Goal: Task Accomplishment & Management: Use online tool/utility

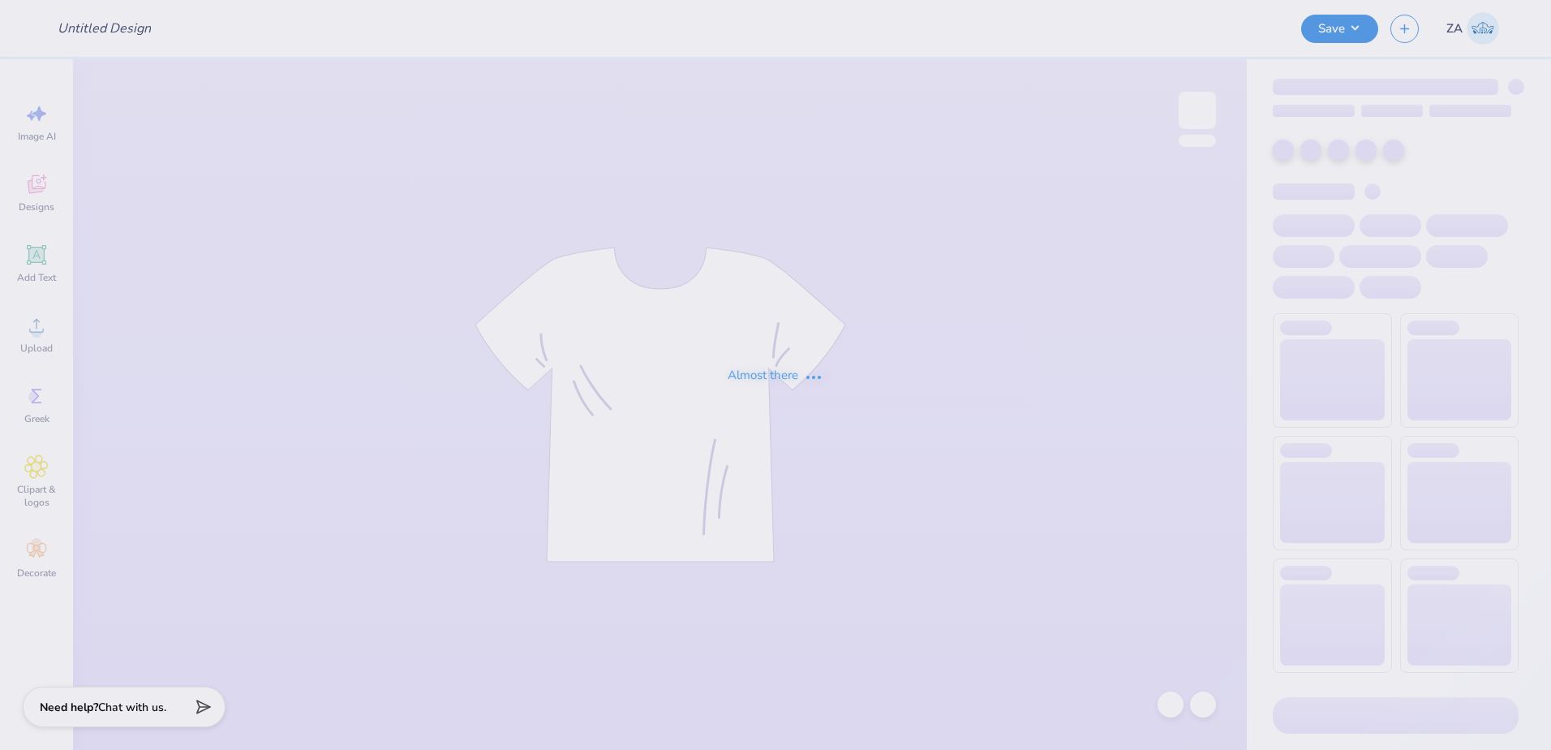
type input "[GEOGRAPHIC_DATA] : [PERSON_NAME]"
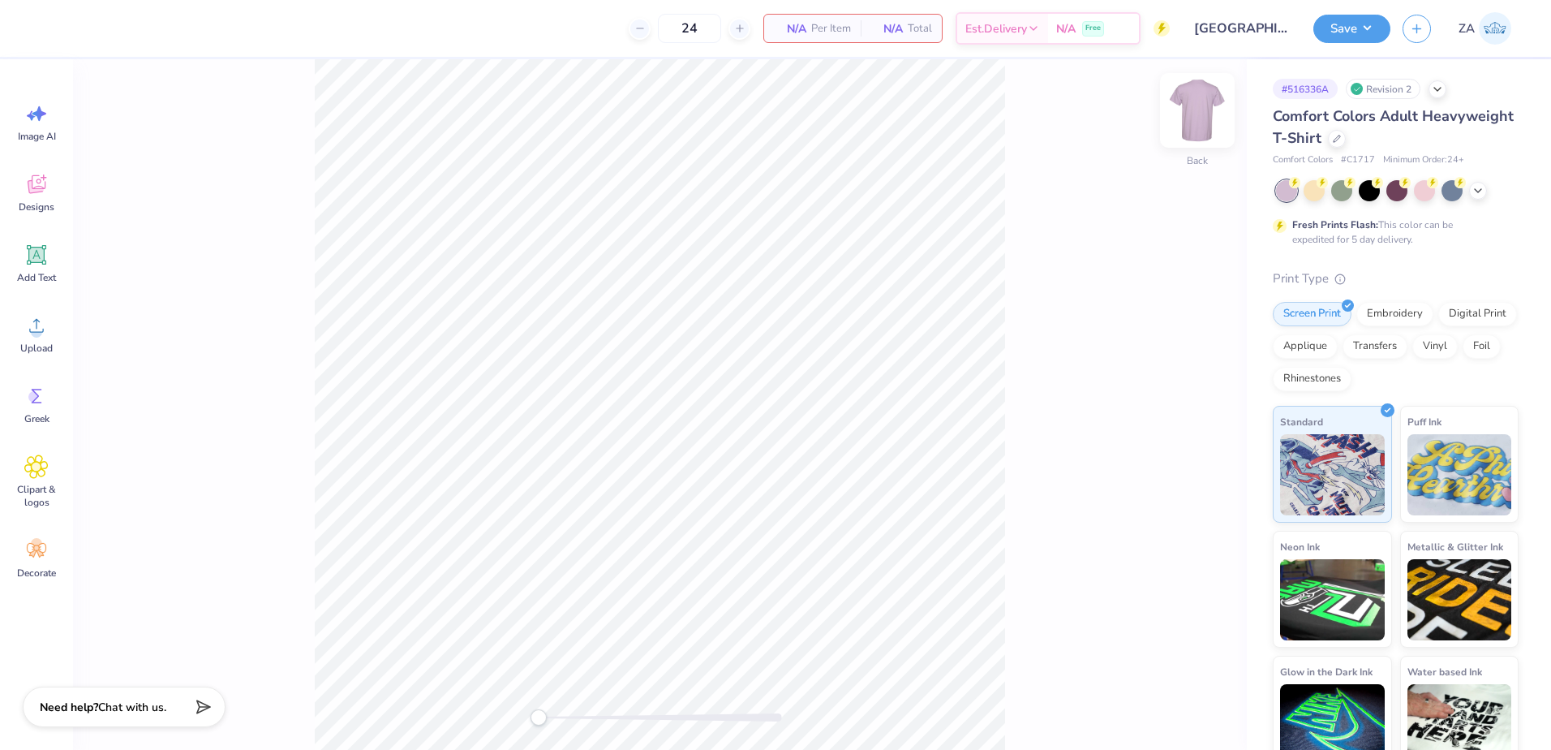
click at [1197, 122] on img at bounding box center [1197, 110] width 65 height 65
click at [30, 328] on icon at bounding box center [36, 325] width 24 height 24
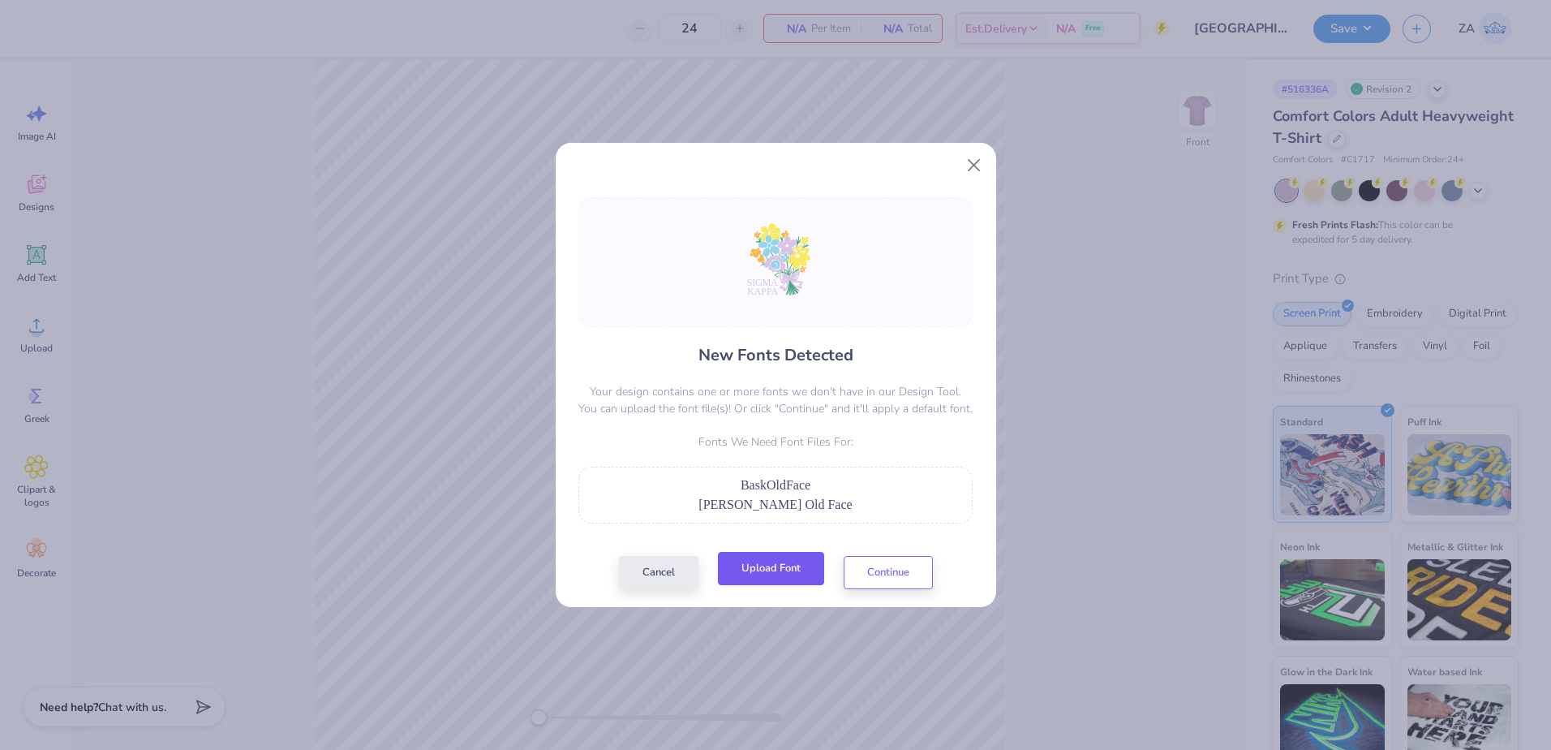
click at [776, 561] on button "Upload Font" at bounding box center [771, 568] width 106 height 33
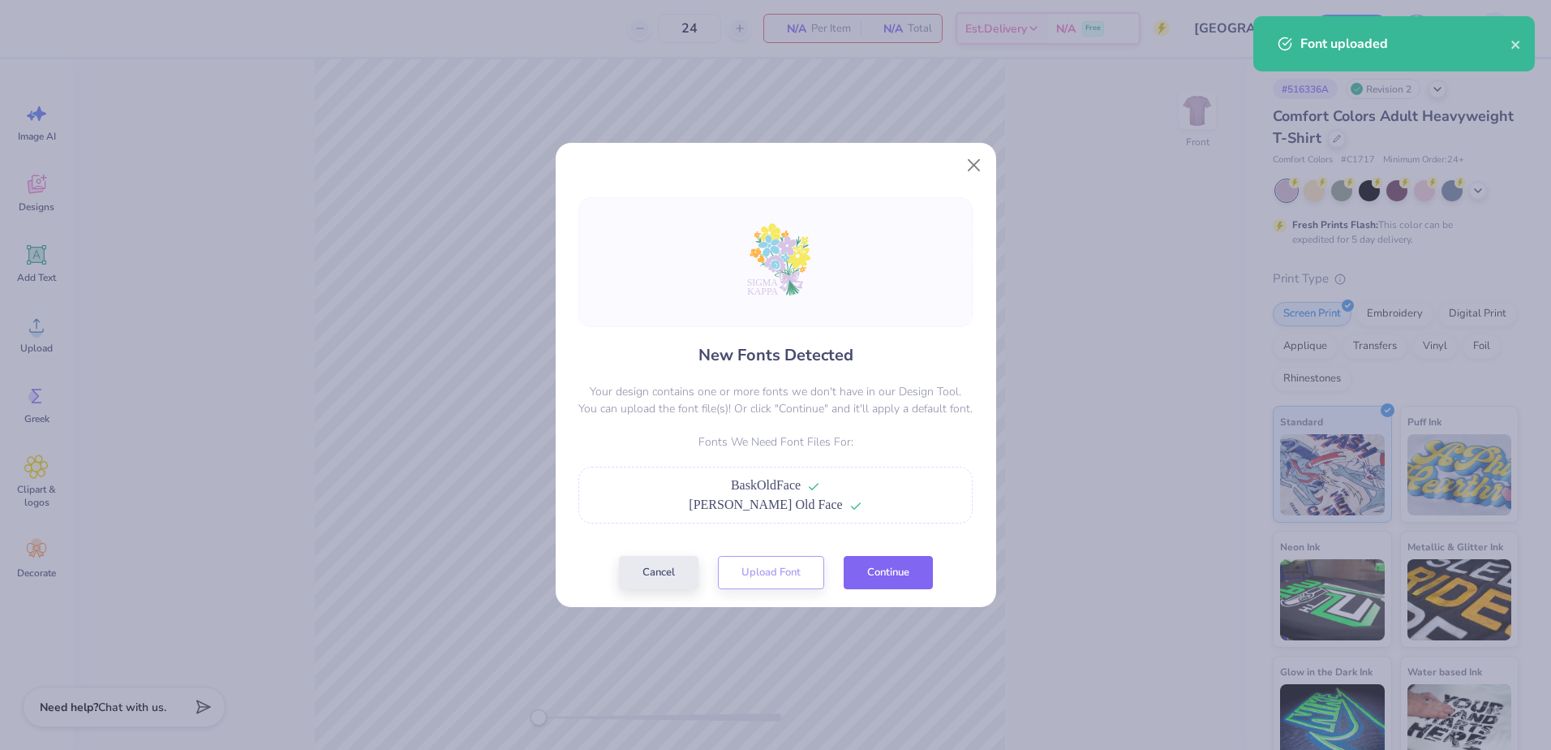
click at [871, 568] on button "Continue" at bounding box center [888, 572] width 89 height 33
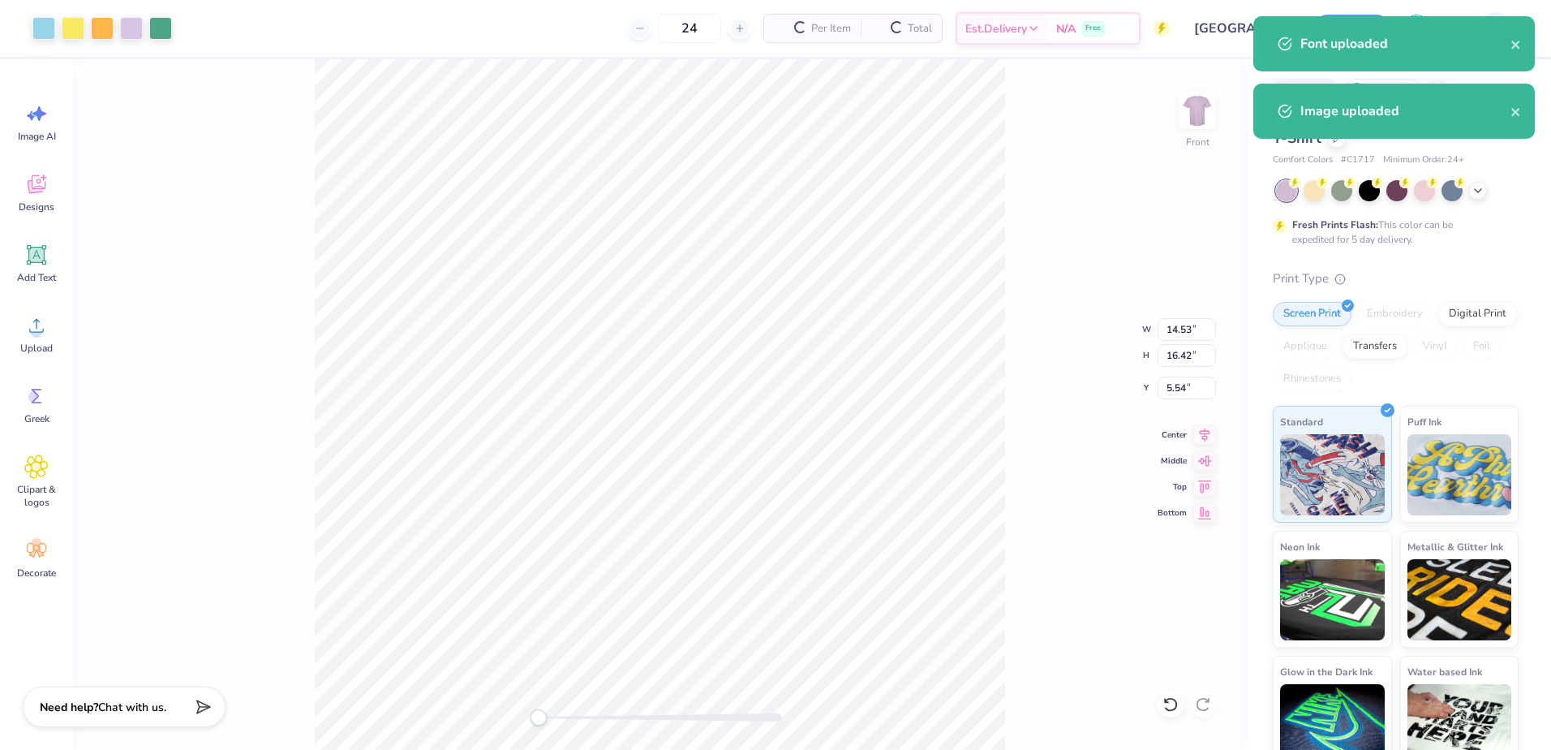
type input "7.27"
type input "8.65"
type input "6.05"
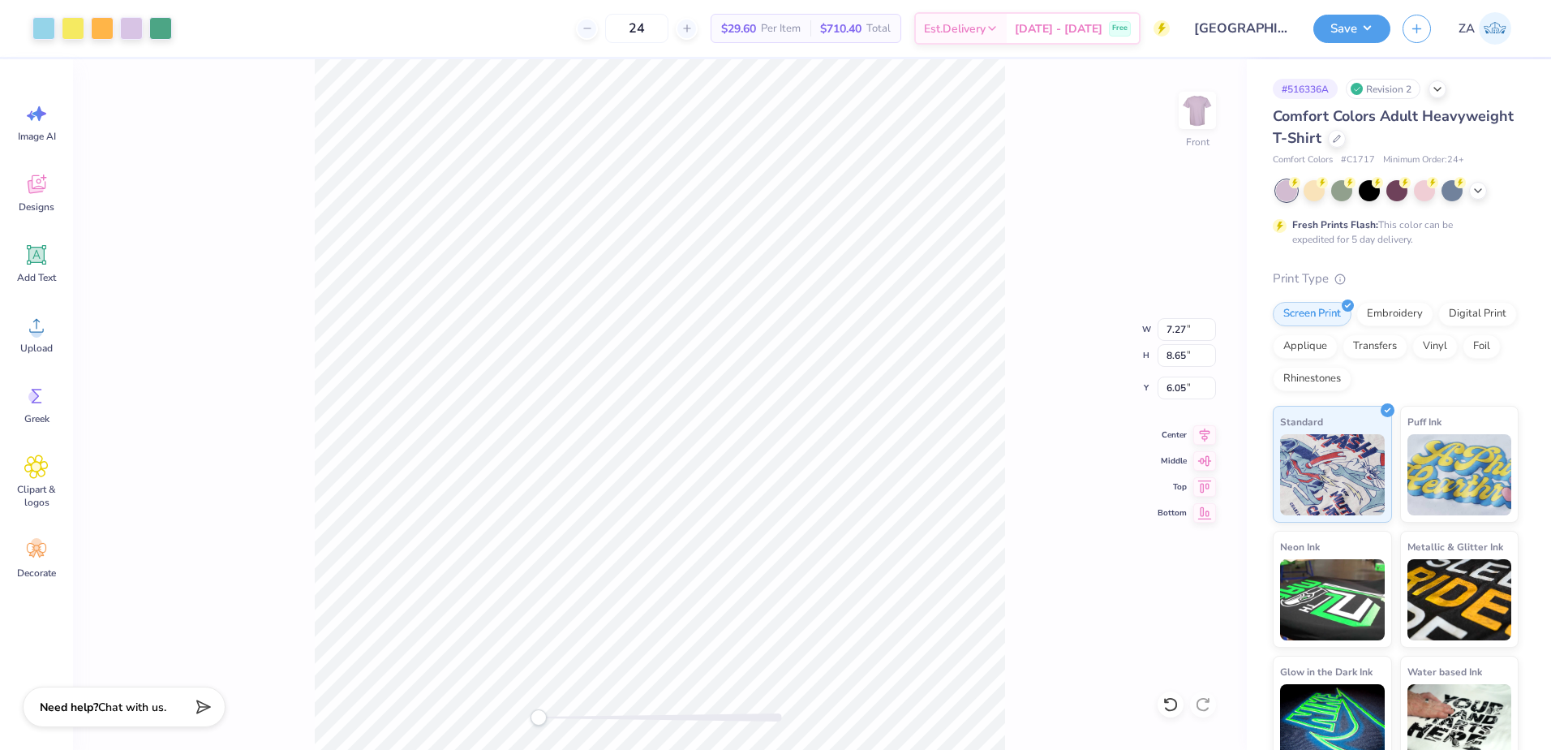
type input "9.98"
type input "11.51"
type input "4.61"
click at [127, 23] on div at bounding box center [131, 26] width 23 height 23
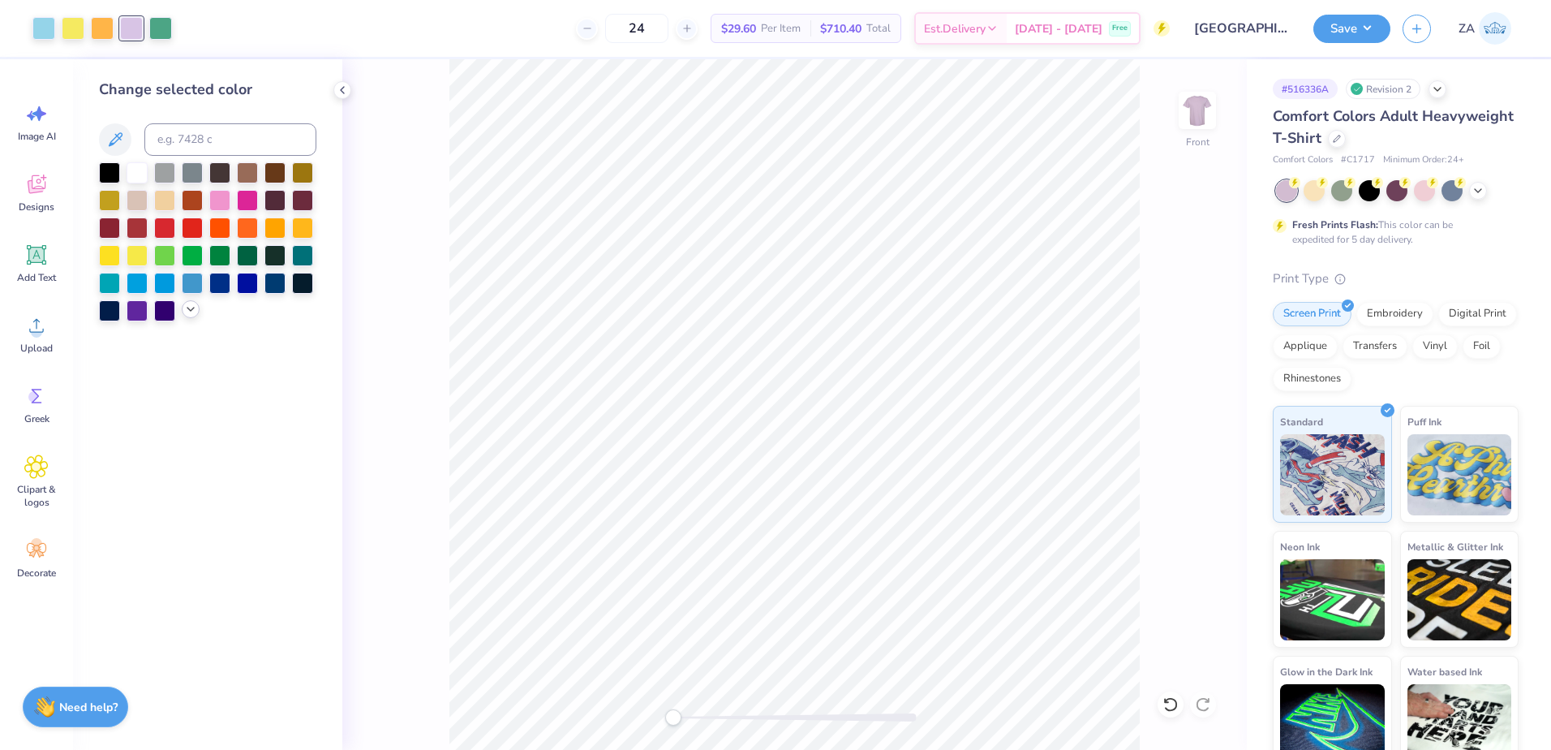
click at [191, 308] on icon at bounding box center [190, 309] width 13 height 13
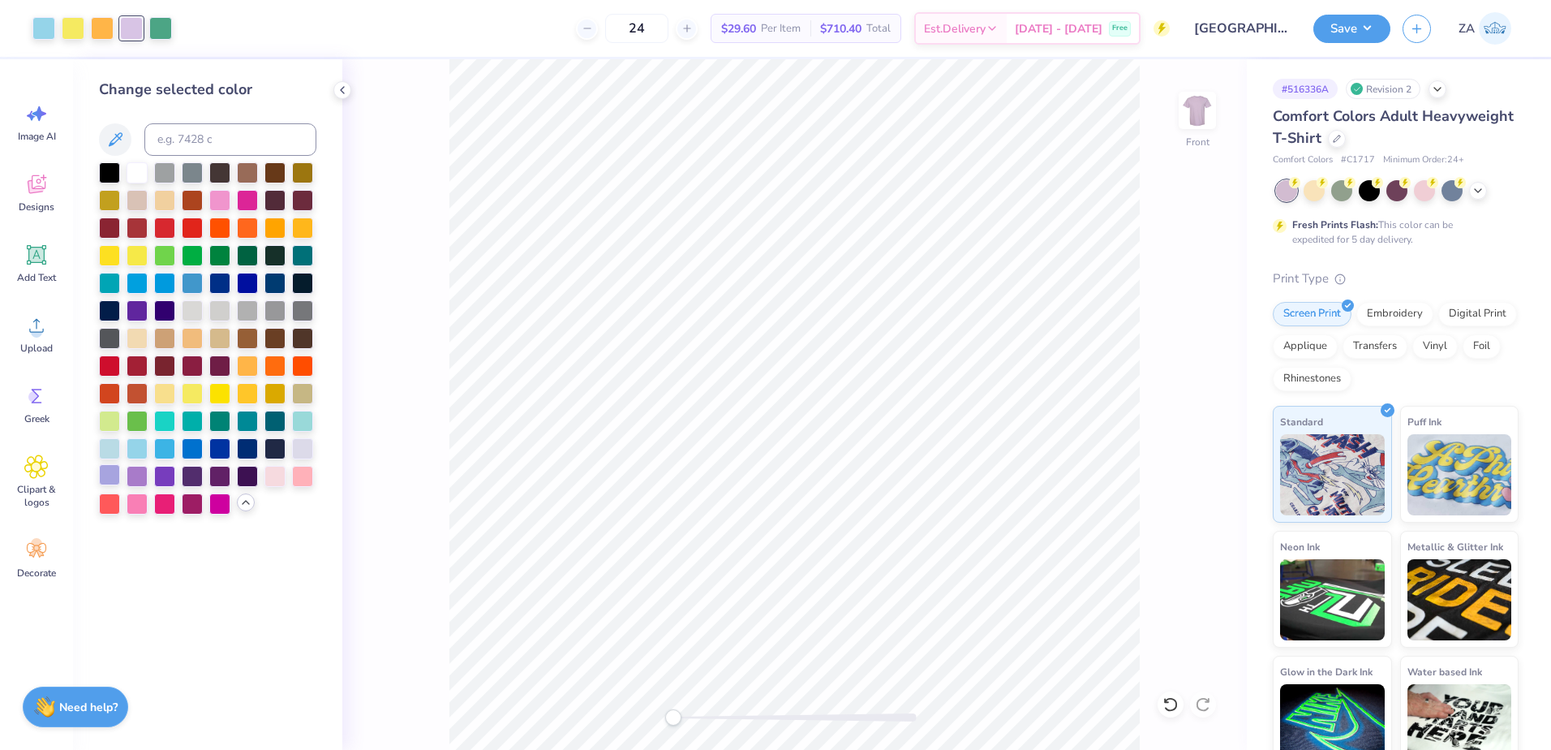
click at [114, 468] on div at bounding box center [109, 474] width 21 height 21
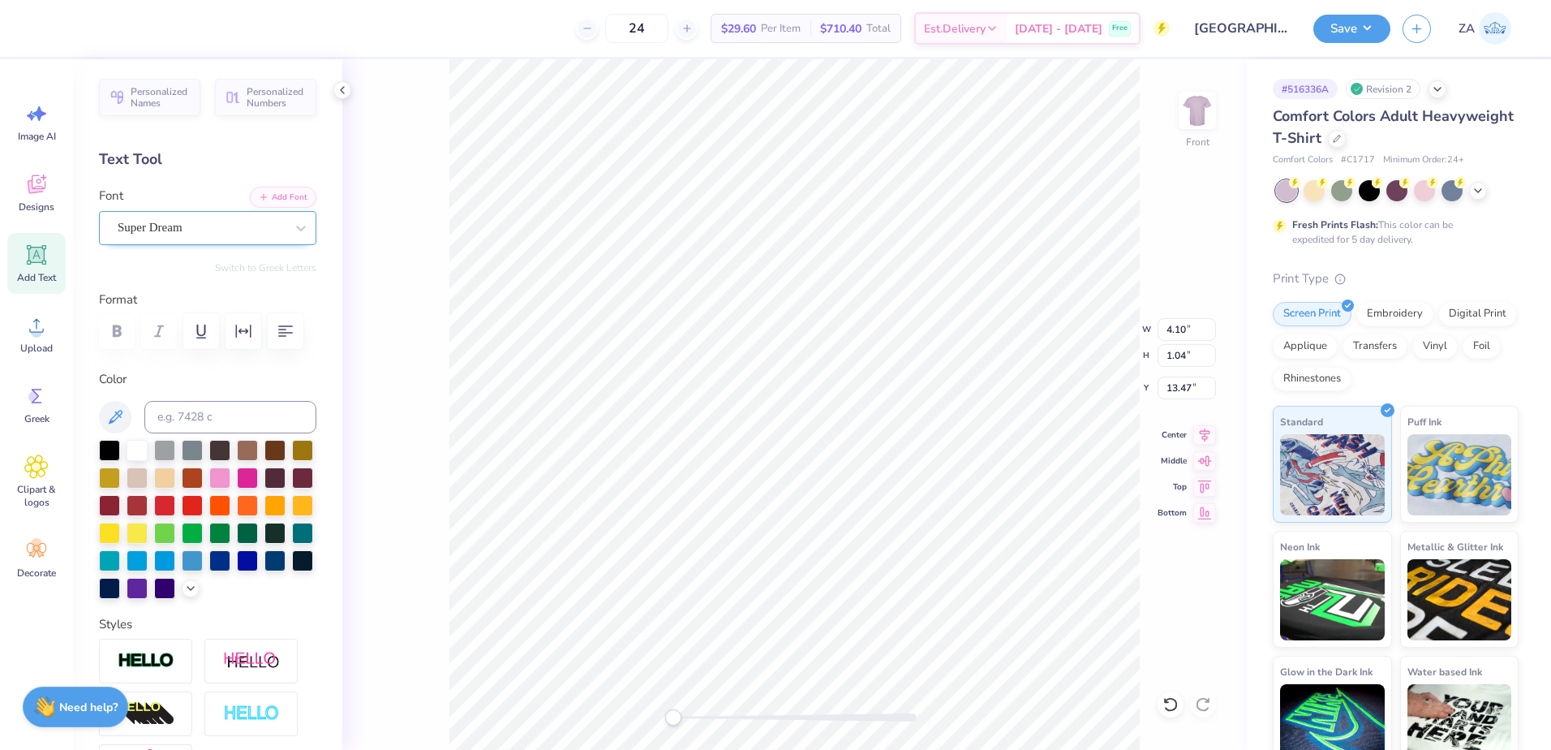
click at [251, 228] on div "Super Dream" at bounding box center [201, 227] width 170 height 25
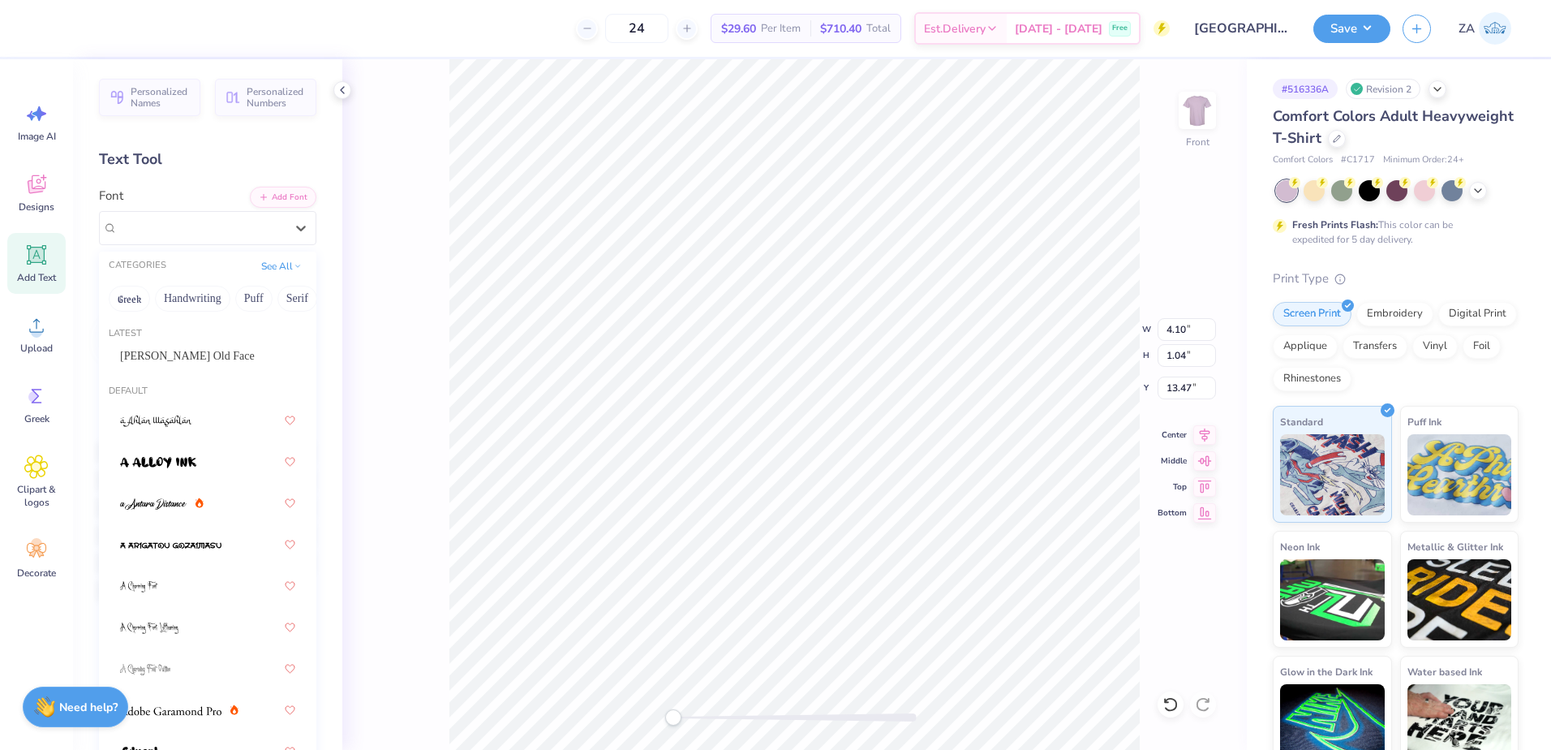
click at [224, 347] on div "[PERSON_NAME] Old Face" at bounding box center [207, 355] width 175 height 17
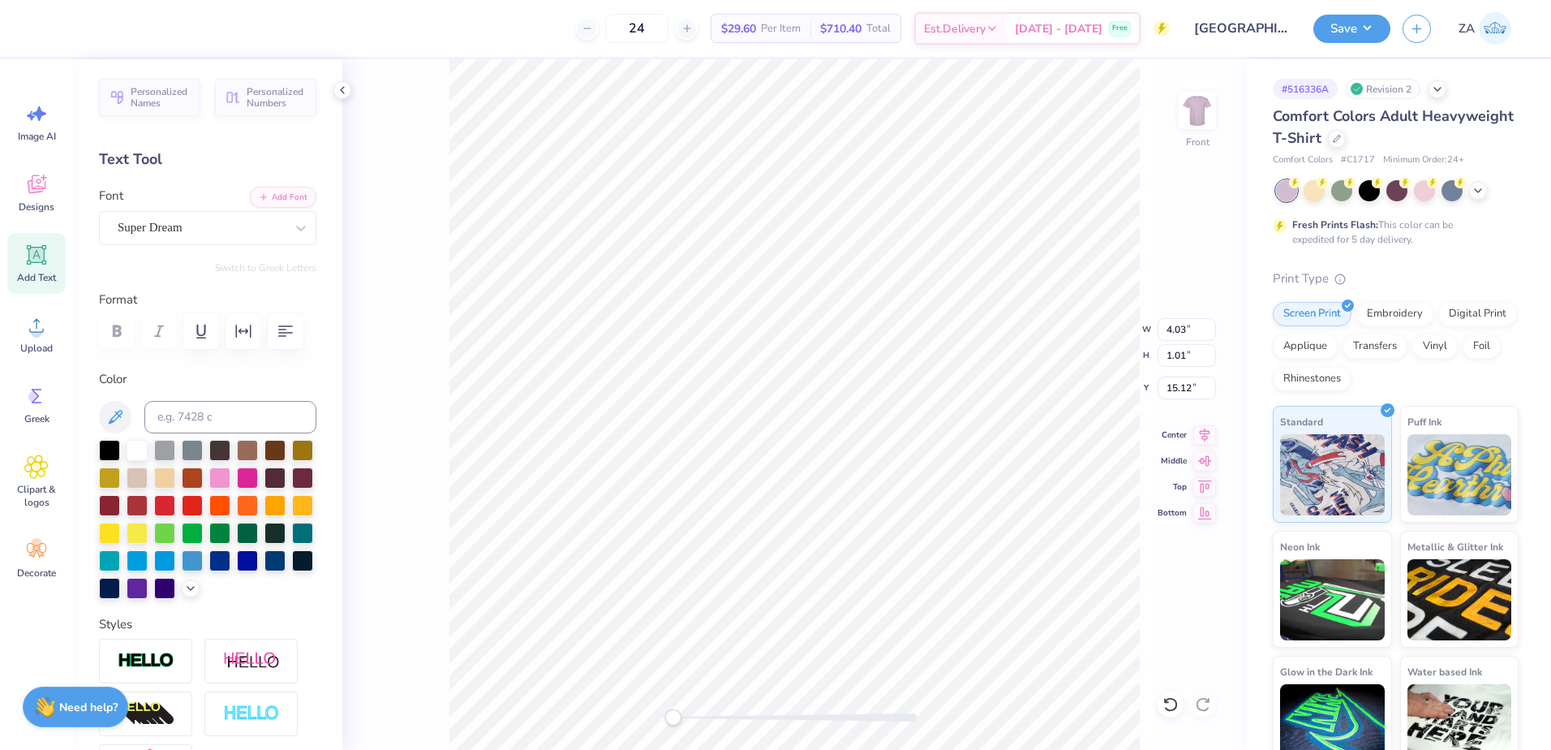
type input "4.03"
type input "1.01"
type input "15.12"
click at [230, 229] on div "Super Dream" at bounding box center [201, 227] width 170 height 25
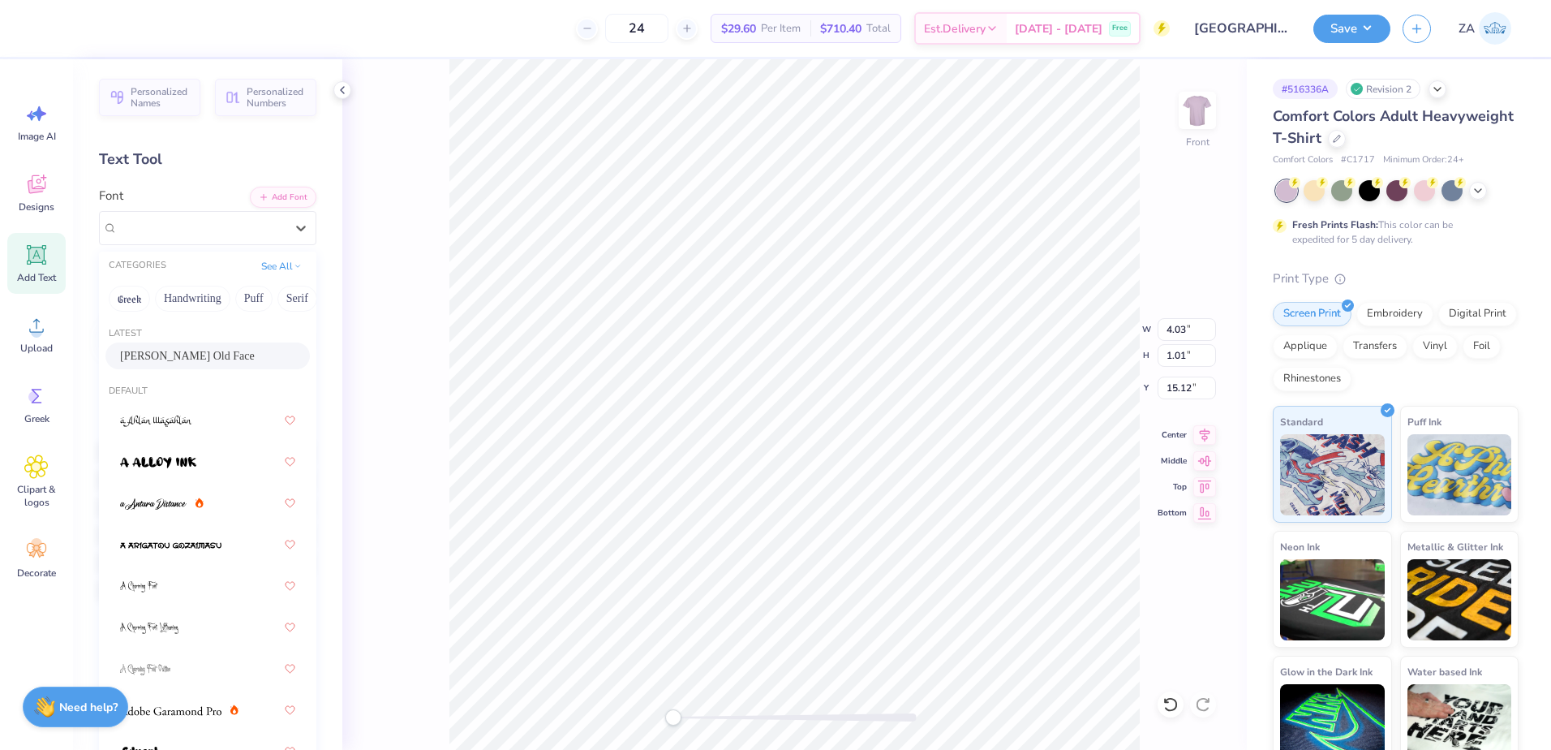
click at [218, 346] on div "[PERSON_NAME] Old Face" at bounding box center [207, 355] width 204 height 27
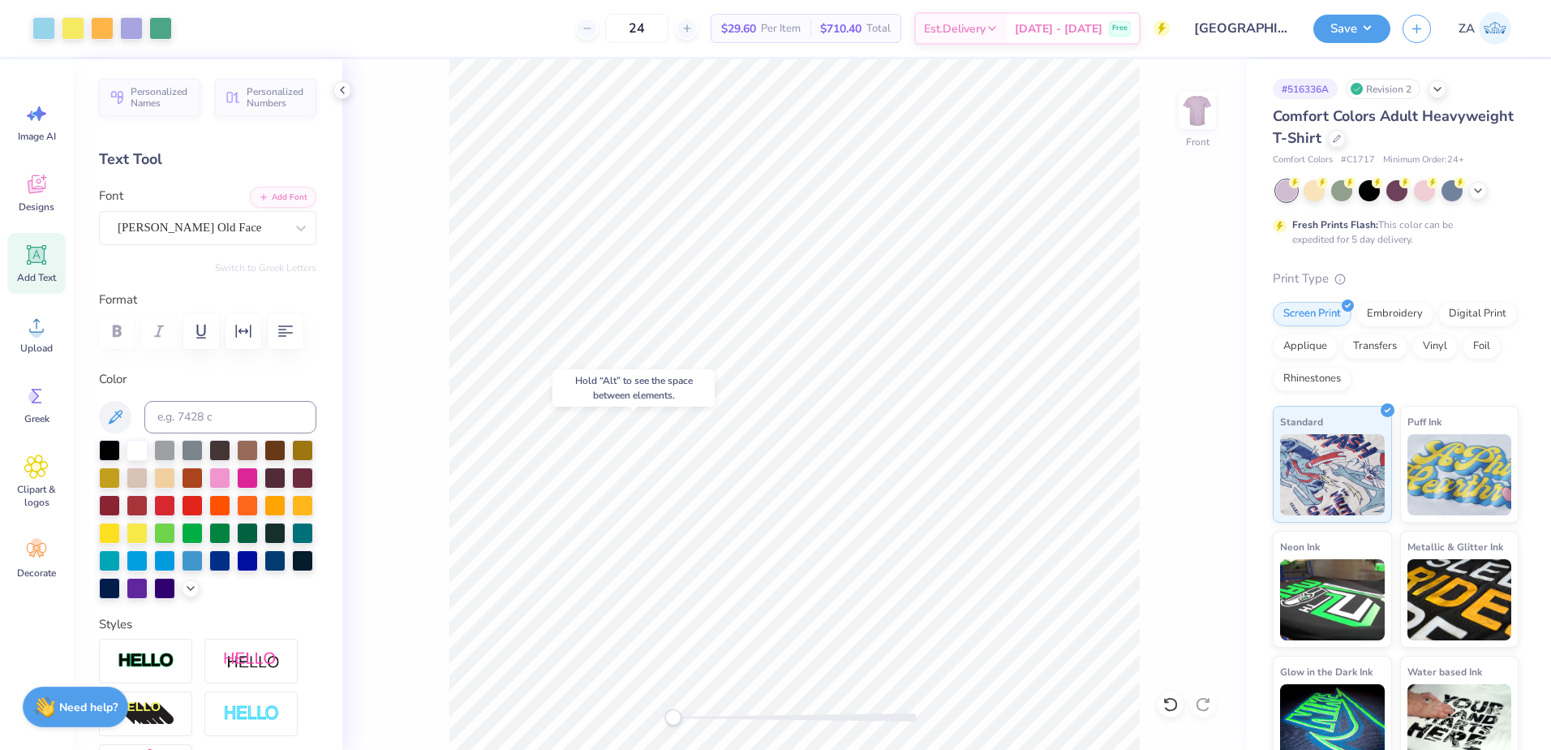
click at [692, 410] on body "Art colors 24 $29.60 Per Item $710.40 Total Est. Delivery [DATE] - [DATE] Free …" at bounding box center [775, 375] width 1551 height 750
type input "4.50"
type input "2.16"
type input "12.67"
click at [704, 707] on div "Front" at bounding box center [794, 404] width 905 height 690
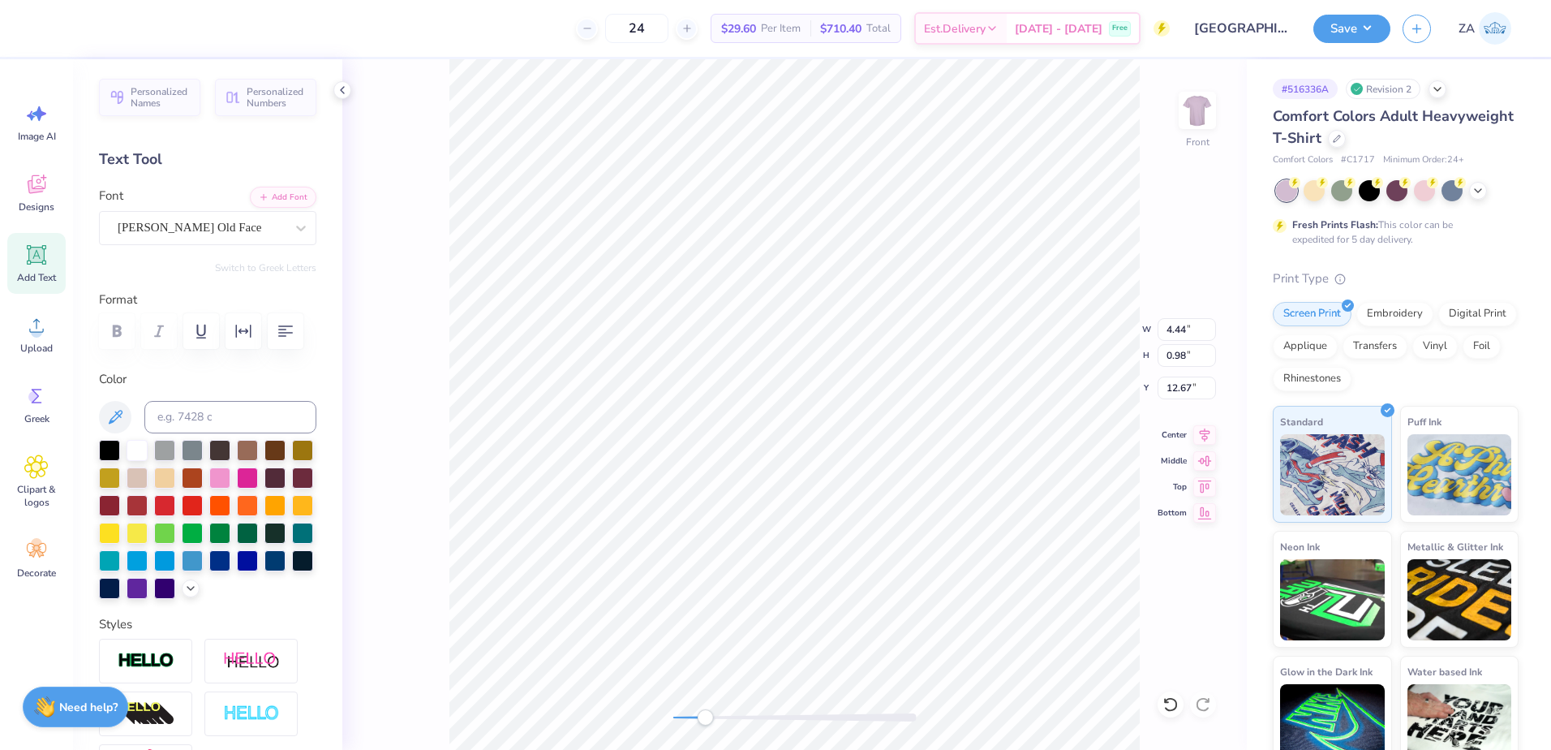
type input "4.44"
type input "0.98"
type input "12.67"
click at [662, 721] on div "Front" at bounding box center [794, 404] width 905 height 690
type input "2.06"
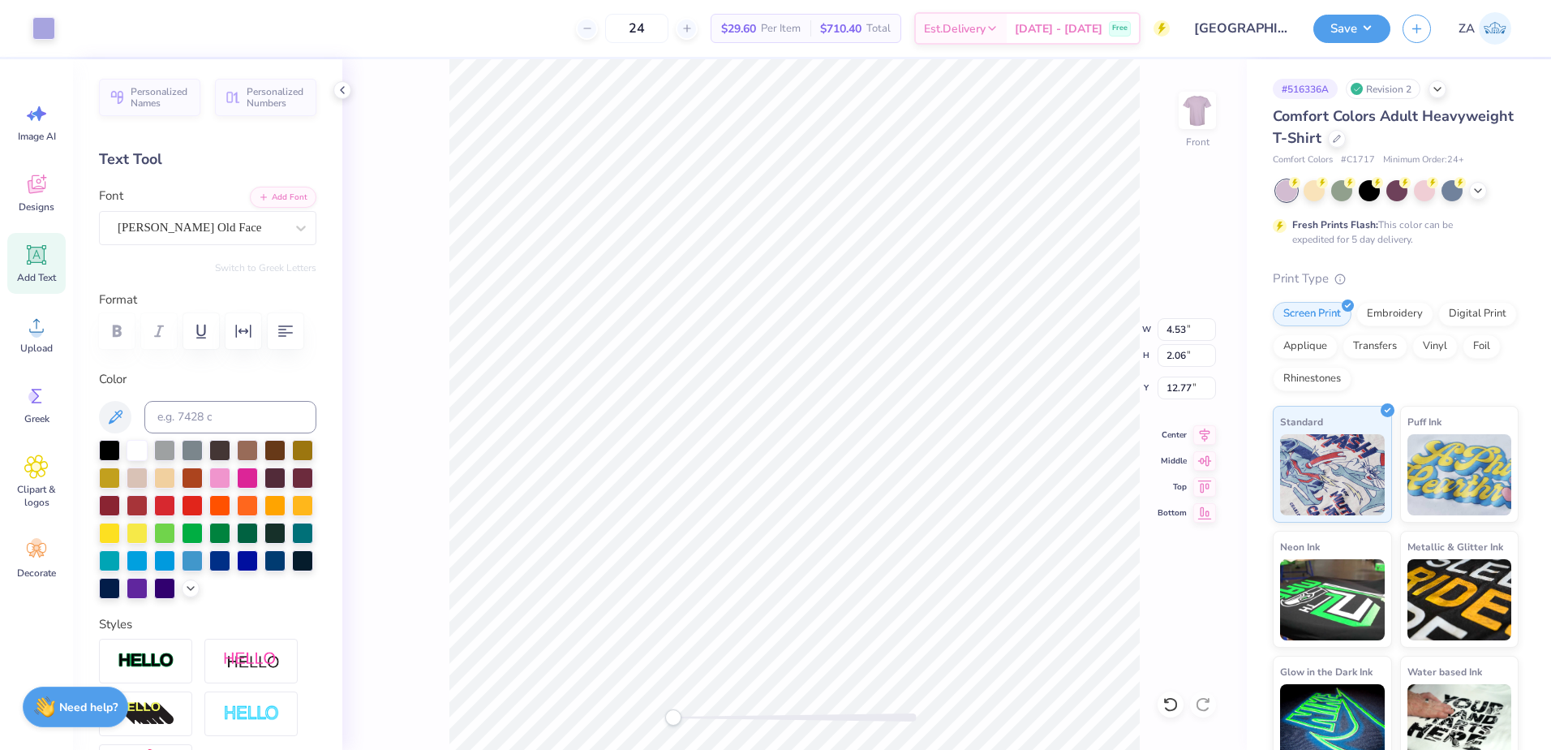
type input "12.72"
drag, startPoint x: 1186, startPoint y: 329, endPoint x: 1155, endPoint y: 327, distance: 30.9
click at [1155, 327] on div "Front W 9.59 9.59 " H 10.47 10.47 " Y 4.50 4.50 " Center Middle Top Bottom" at bounding box center [794, 404] width 905 height 690
drag, startPoint x: 1163, startPoint y: 336, endPoint x: 1189, endPoint y: 335, distance: 25.2
click at [1189, 335] on input "9.59" at bounding box center [1187, 329] width 58 height 23
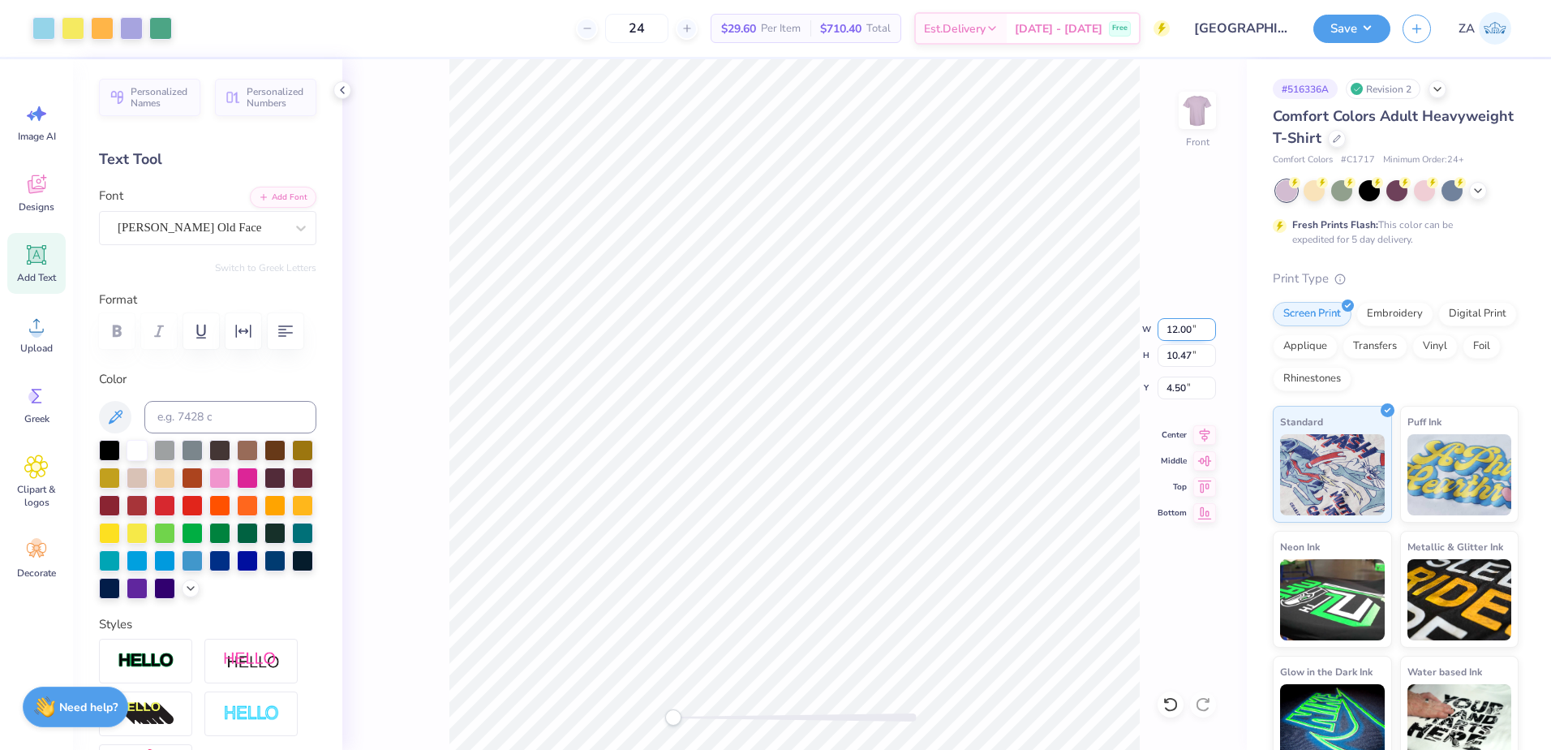
type input "7.08"
type input "2.87"
type input "13.31"
type input "2.06"
type input "11.99"
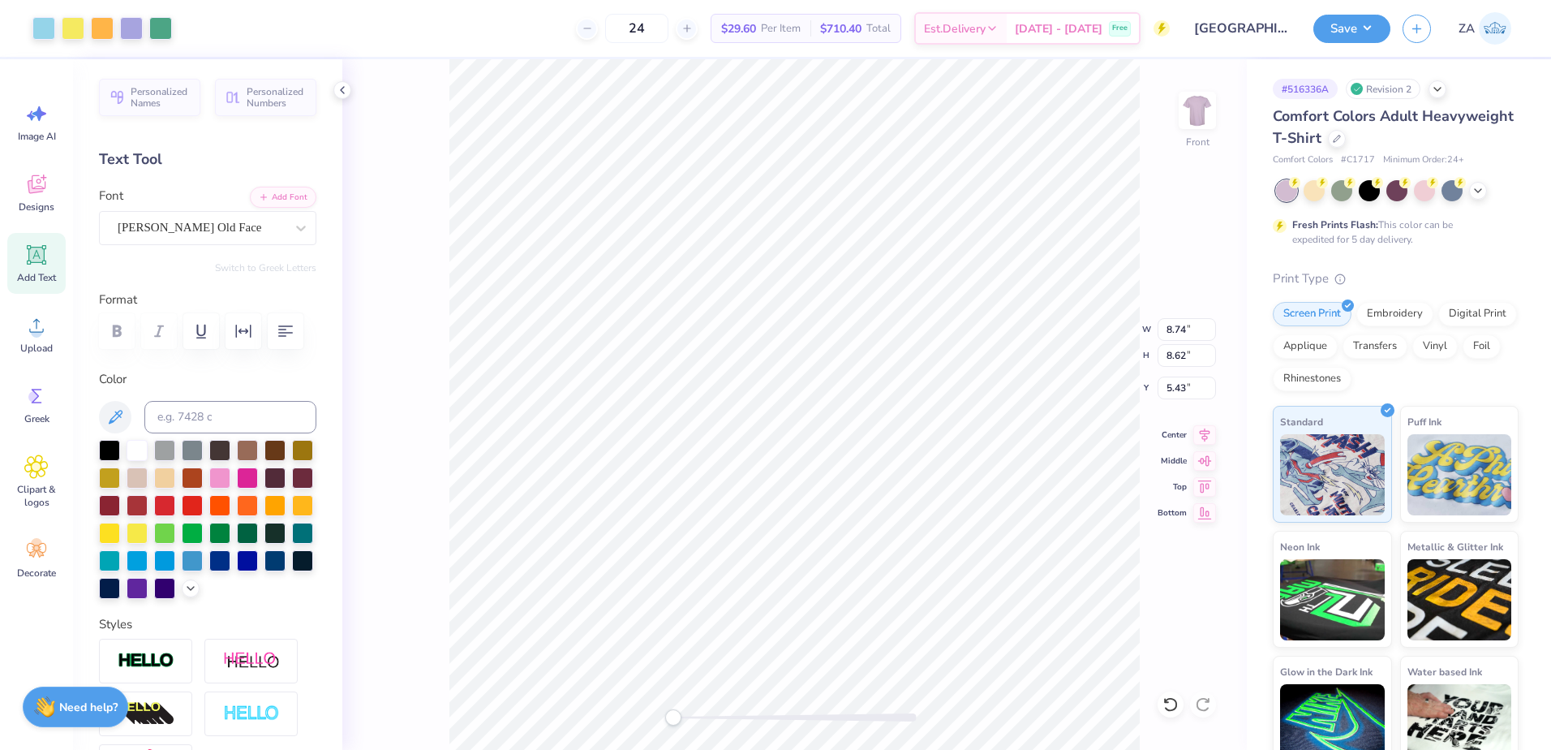
type input "7.17"
type input "2.90"
type input "13.53"
type input "4.53"
type input "2.06"
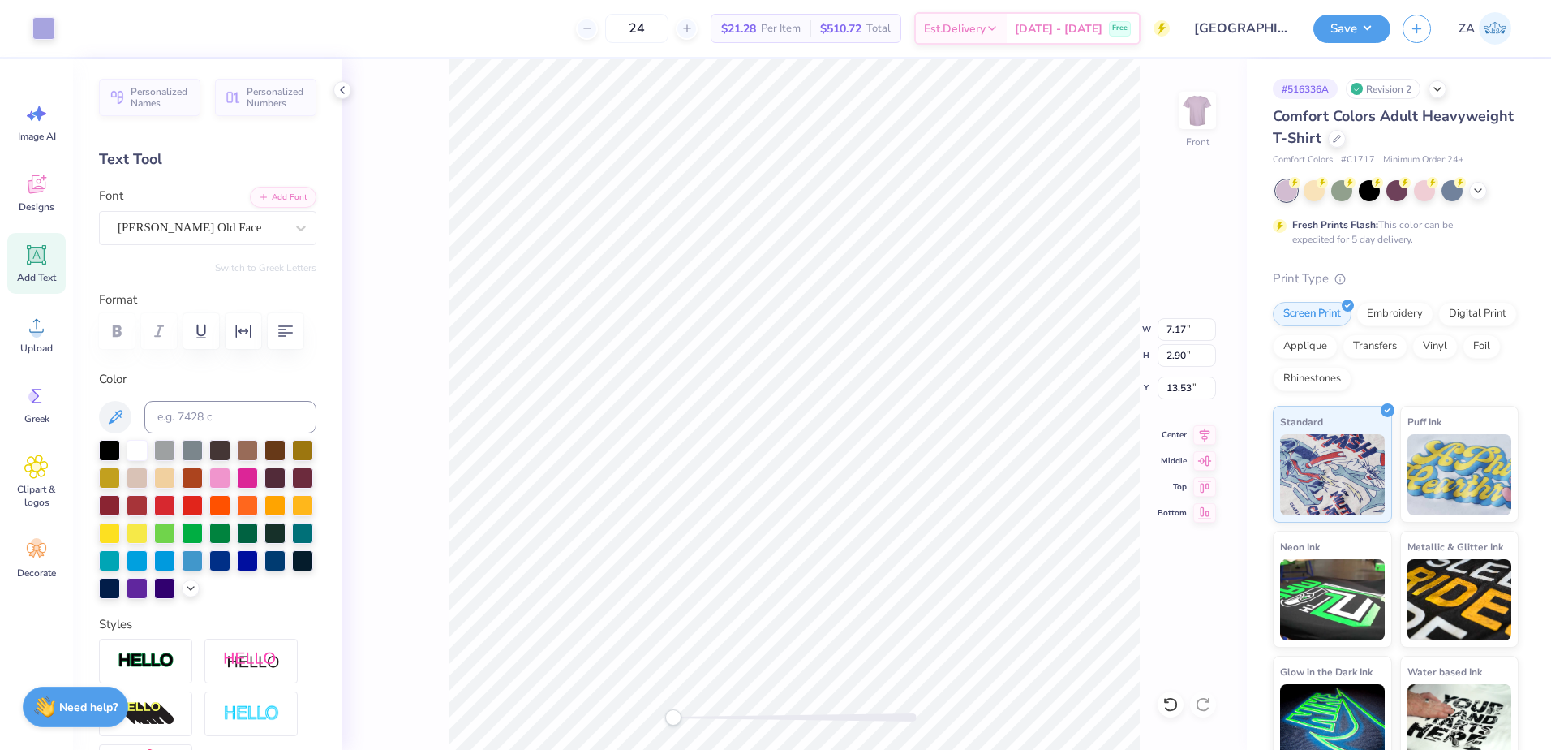
type input "11.99"
type input "11.94"
type input "12.46"
type input "4.31"
type input "11.16"
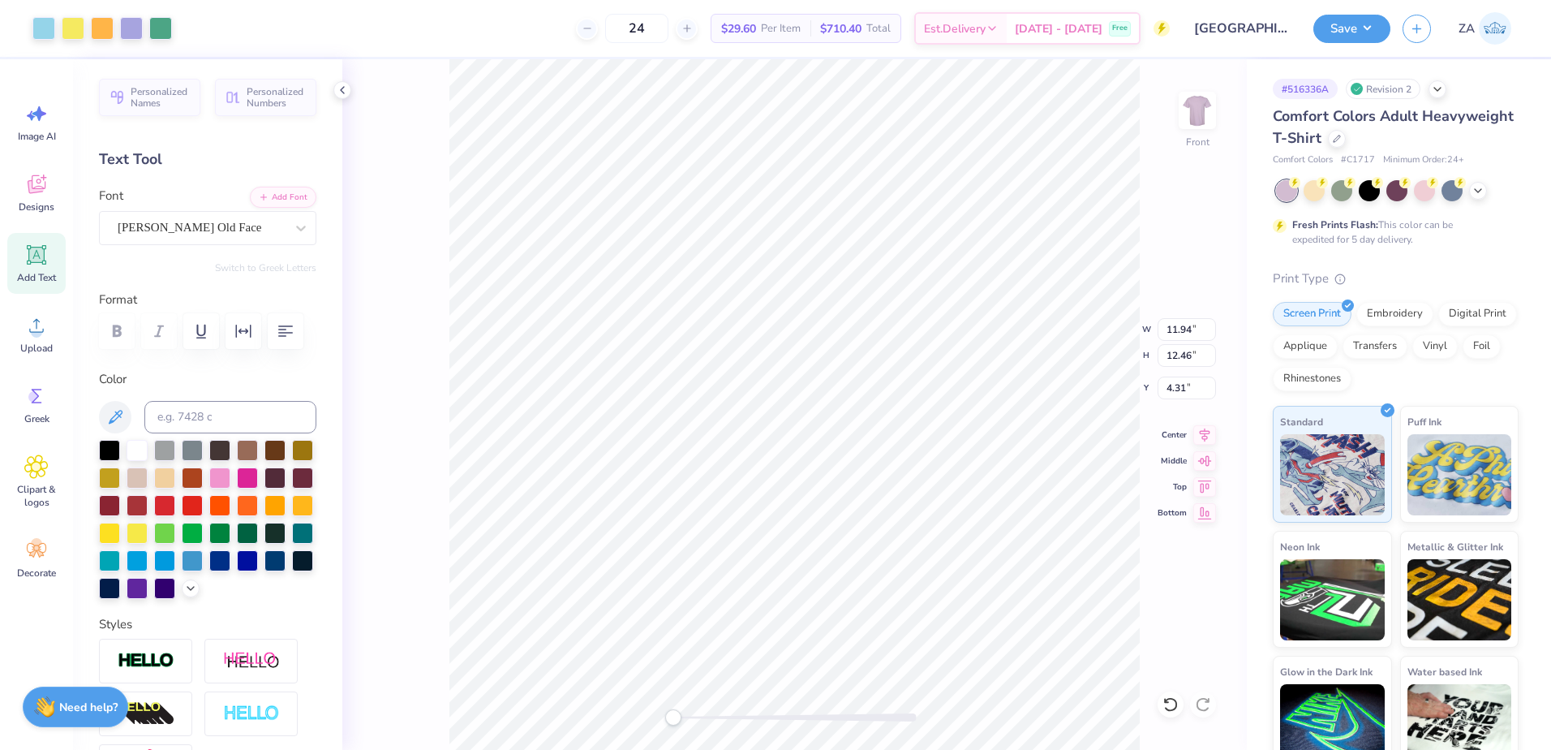
type input "11.50"
type input "5.03"
type input "12.66"
type input "13.33"
type input "3.67"
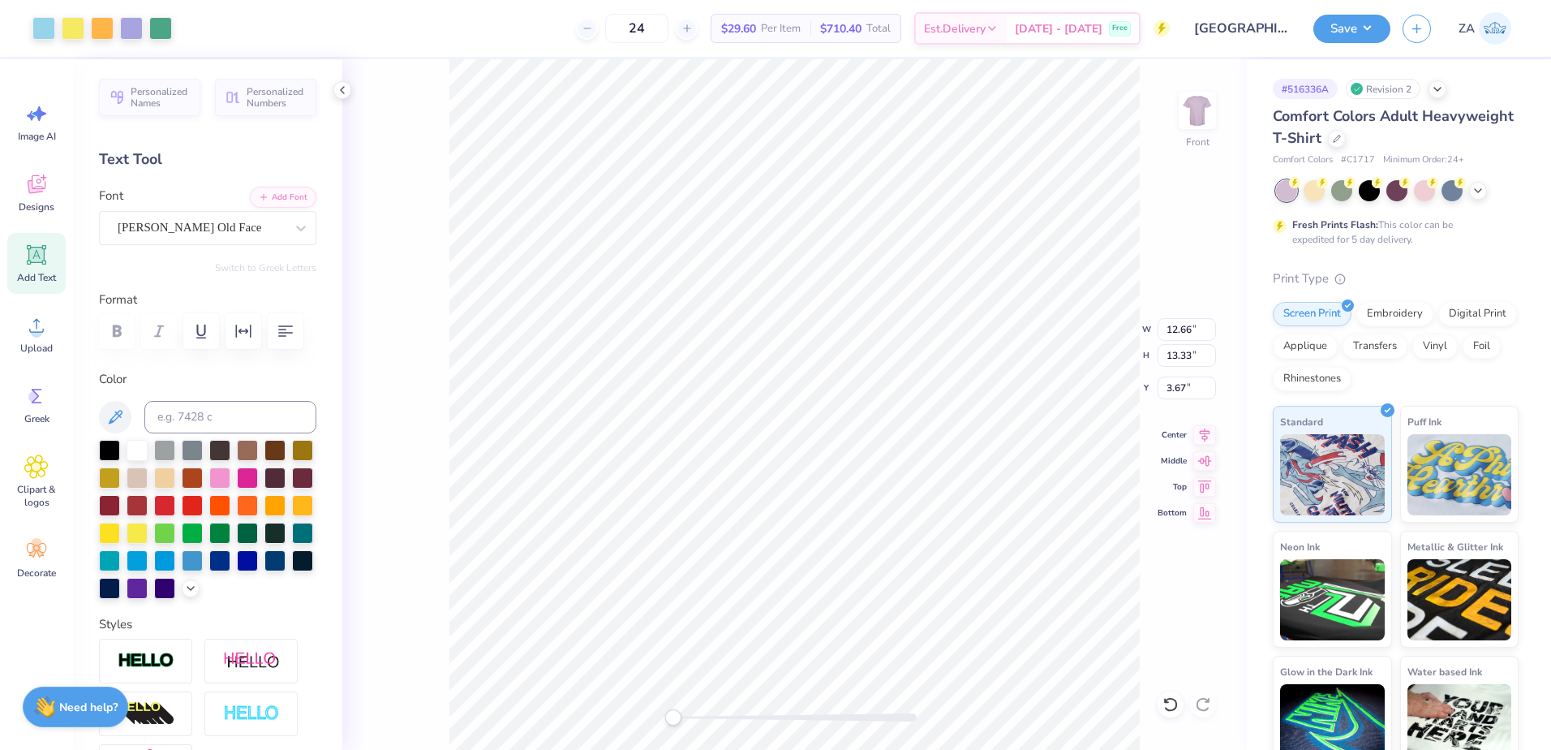
type input "11.01"
type input "11.33"
type input "4.16"
type input "11.77"
type input "12.24"
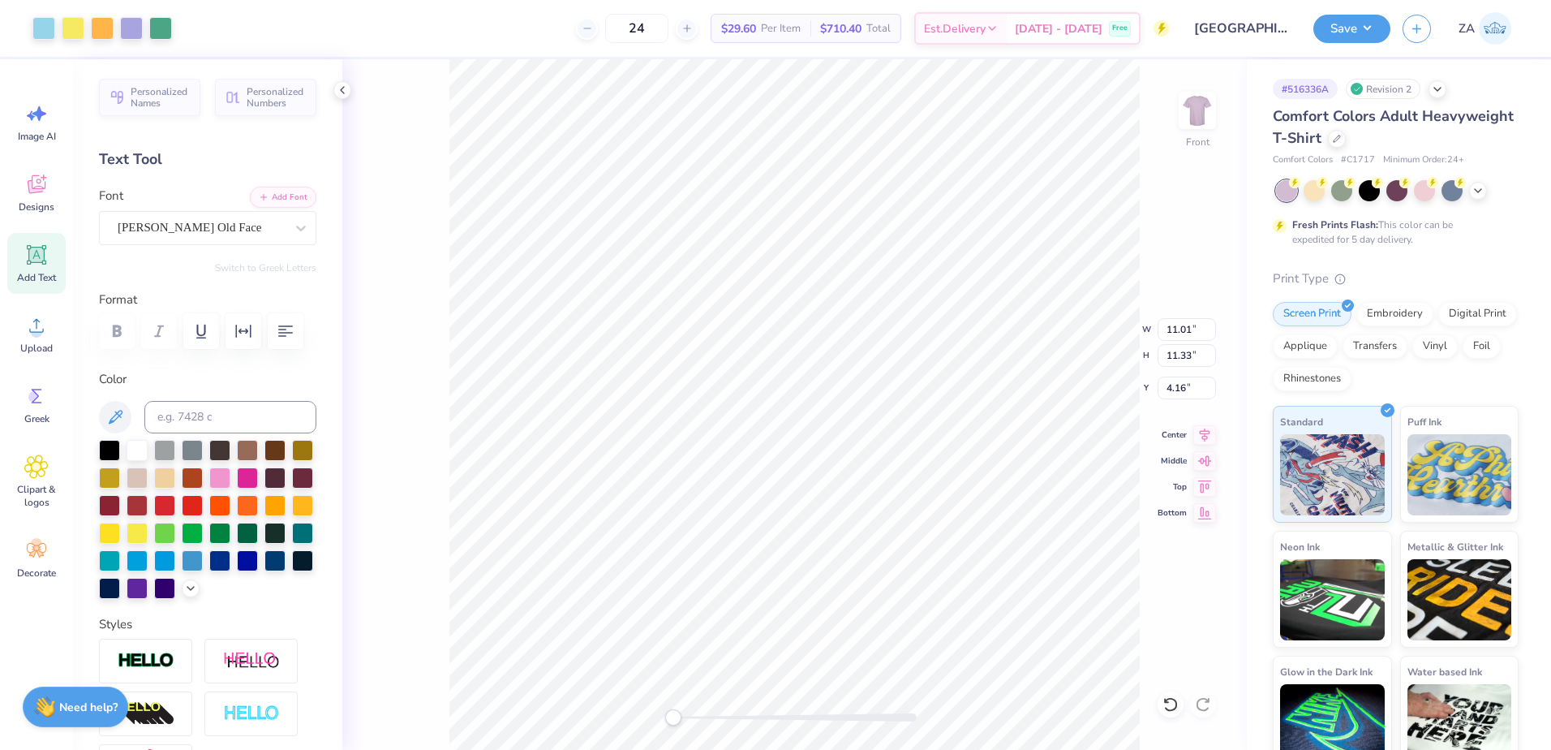
type input "3.92"
click at [795, 566] on li "Group" at bounding box center [796, 572] width 127 height 32
click at [1326, 35] on button "Save" at bounding box center [1352, 26] width 77 height 28
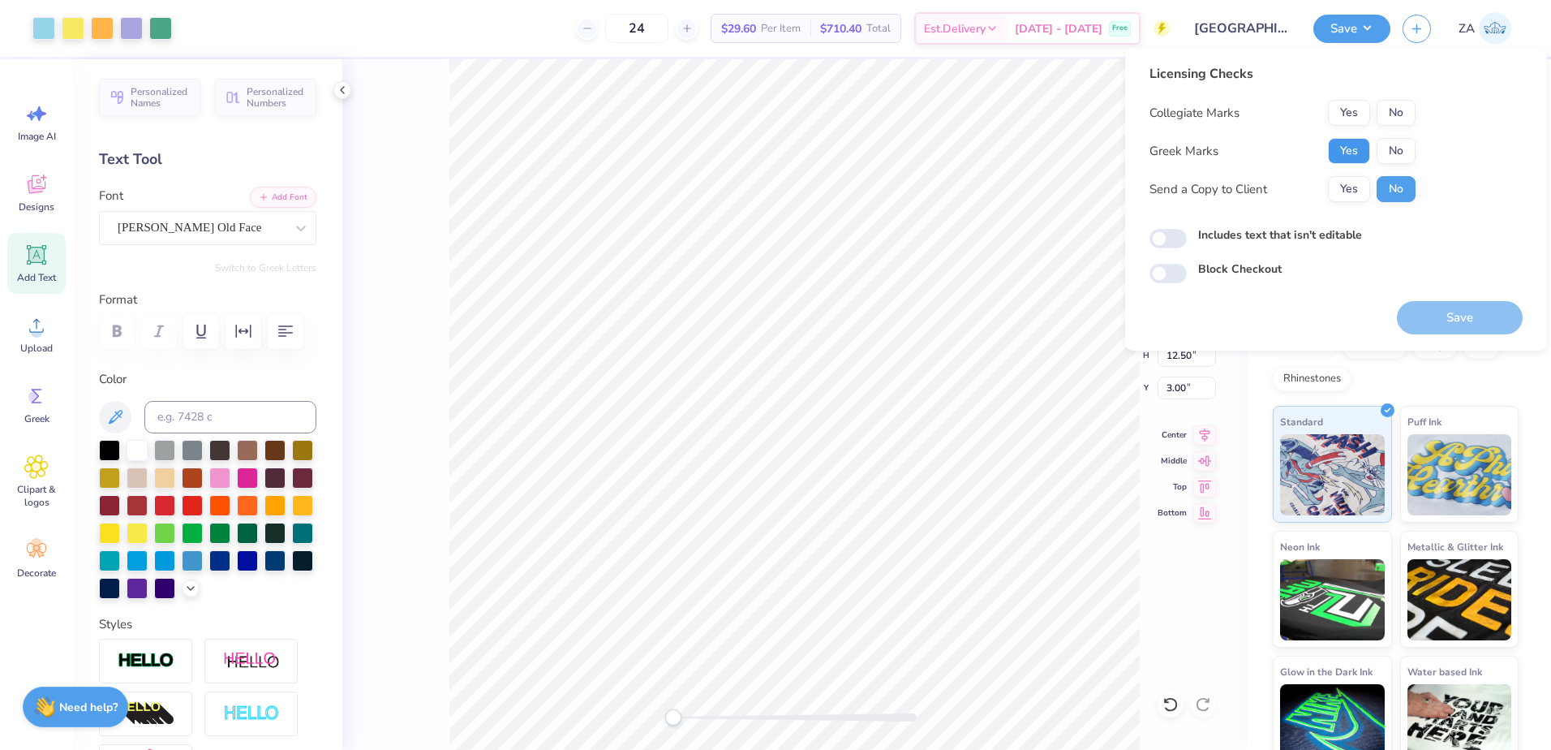
click at [1335, 138] on button "Yes" at bounding box center [1349, 151] width 42 height 26
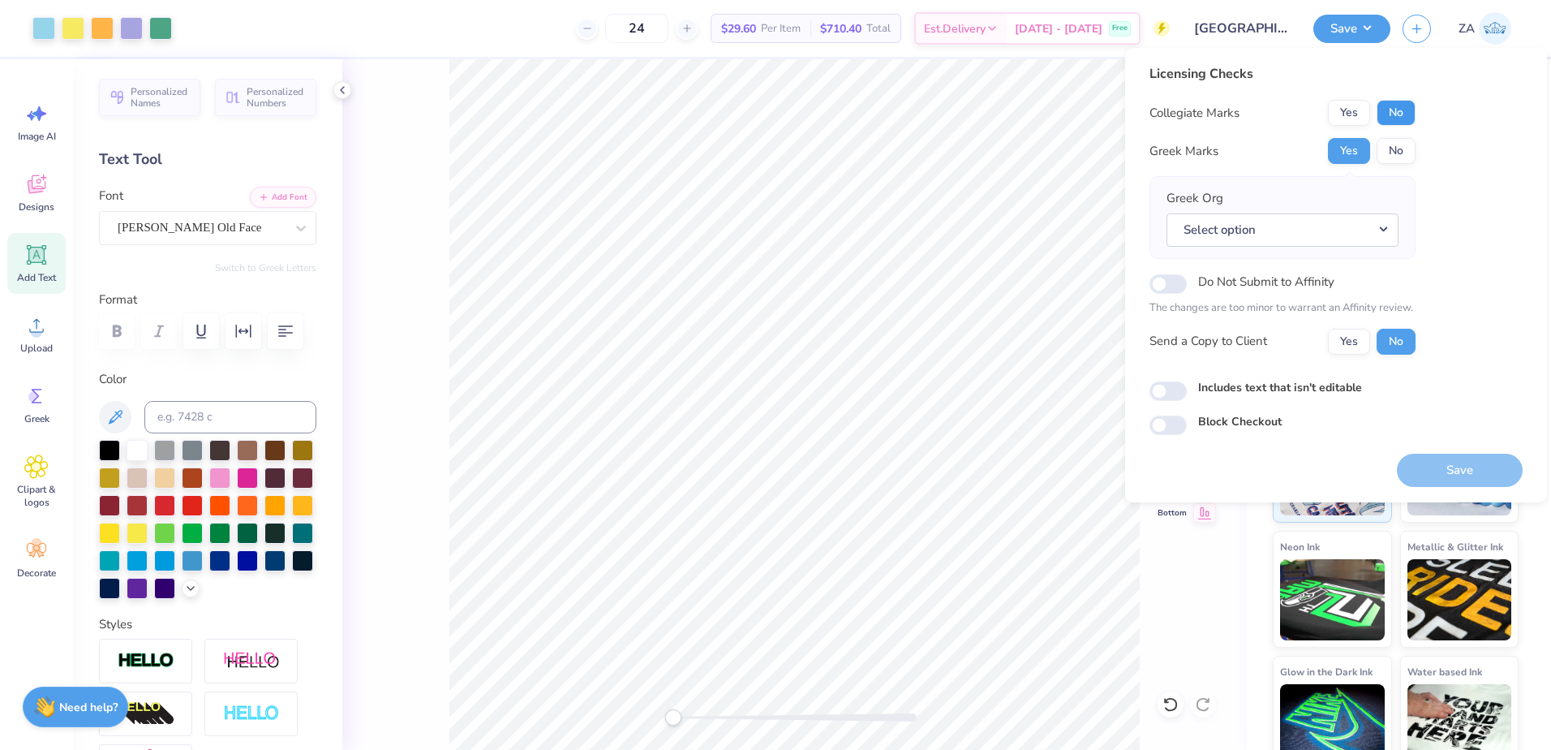
click at [1383, 116] on button "No" at bounding box center [1396, 113] width 39 height 26
click at [1263, 252] on div "Greek Org Select option" at bounding box center [1283, 217] width 266 height 83
click at [1272, 243] on button "Select option" at bounding box center [1283, 229] width 232 height 33
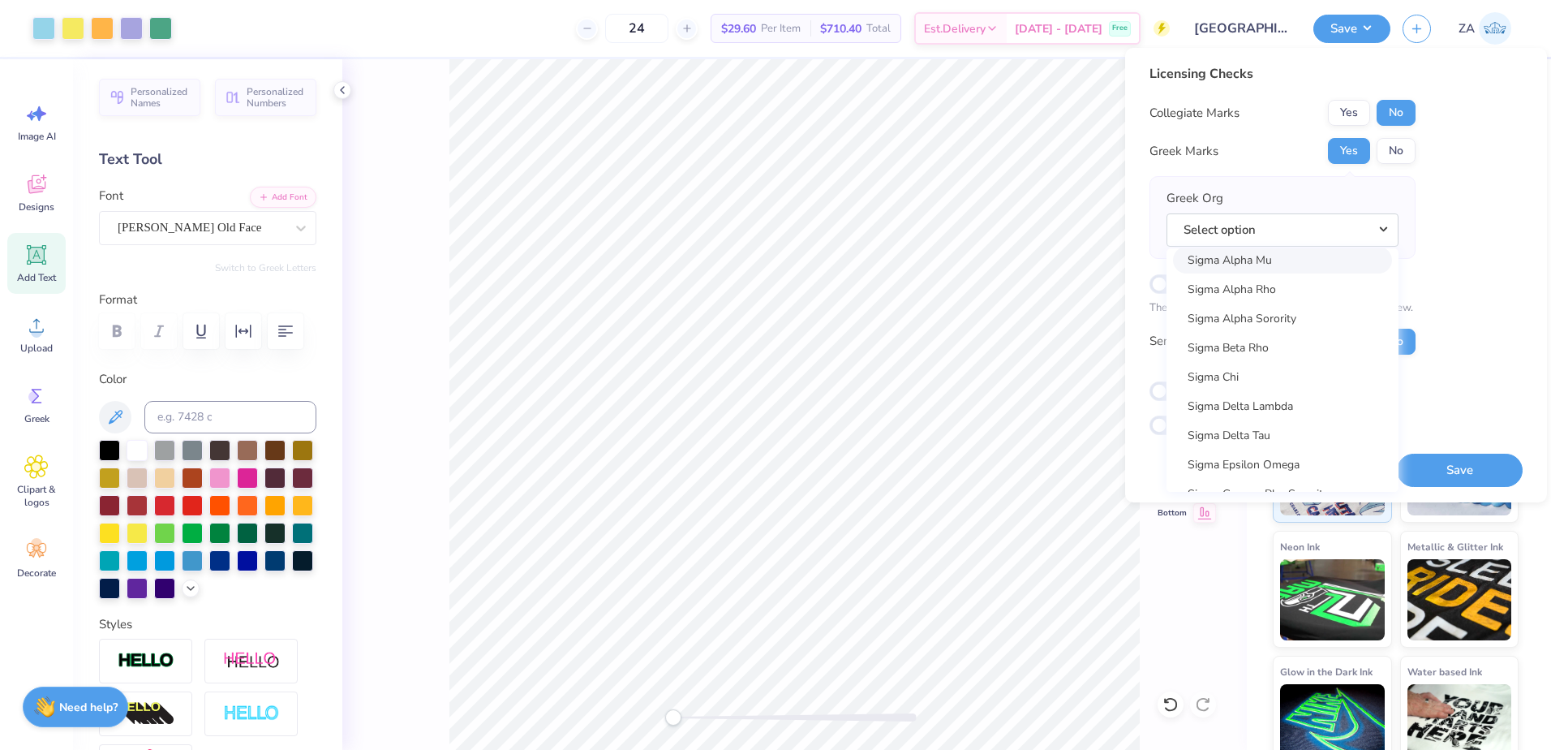
scroll to position [10591, 0]
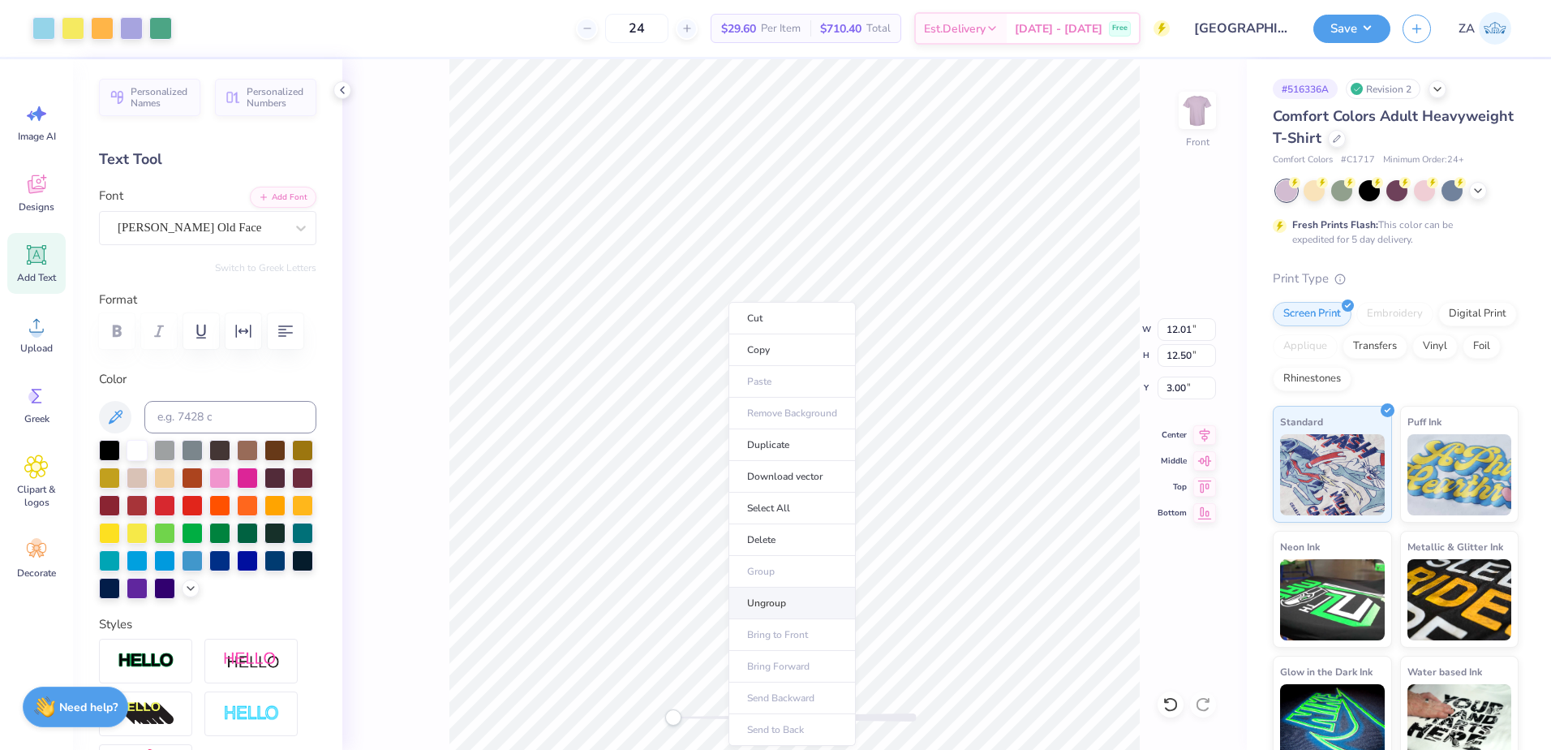
click at [768, 597] on li "Ungroup" at bounding box center [792, 603] width 127 height 32
type input "2.73"
type input "11.87"
click at [851, 575] on li "Group" at bounding box center [880, 572] width 127 height 32
click at [1376, 44] on div "Save ZA" at bounding box center [1433, 28] width 238 height 57
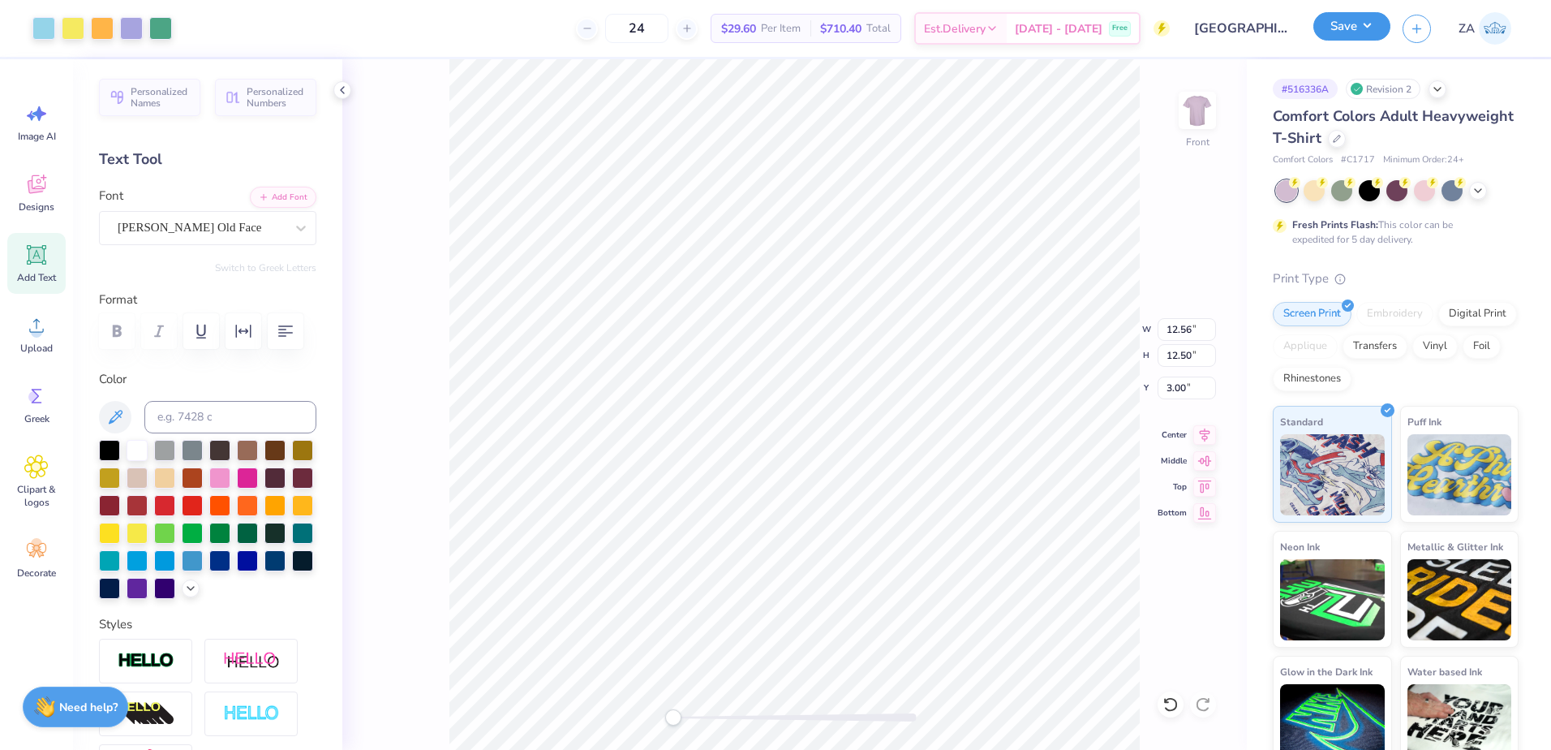
click at [1375, 37] on button "Save" at bounding box center [1352, 26] width 77 height 28
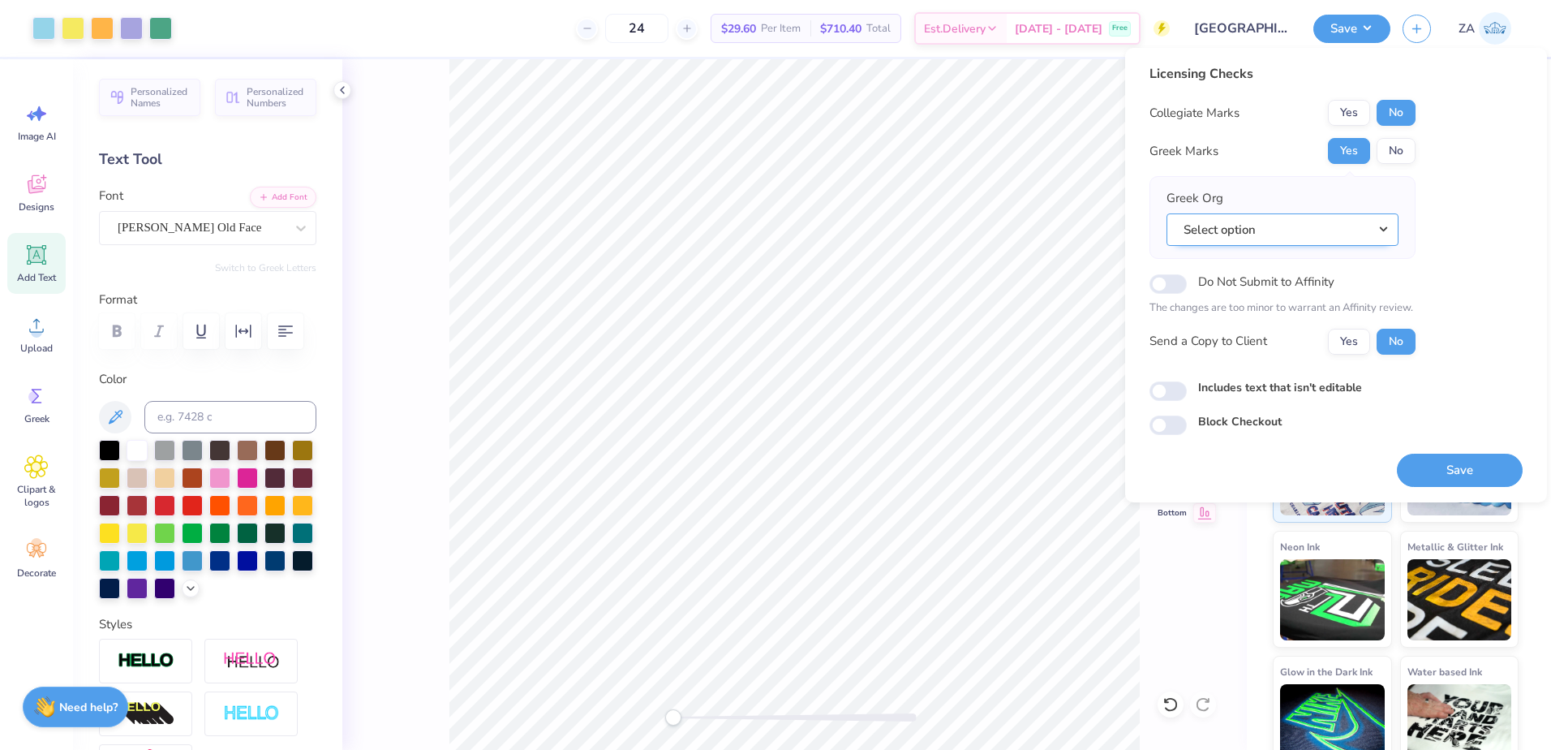
click at [1315, 231] on button "Select option" at bounding box center [1283, 229] width 232 height 33
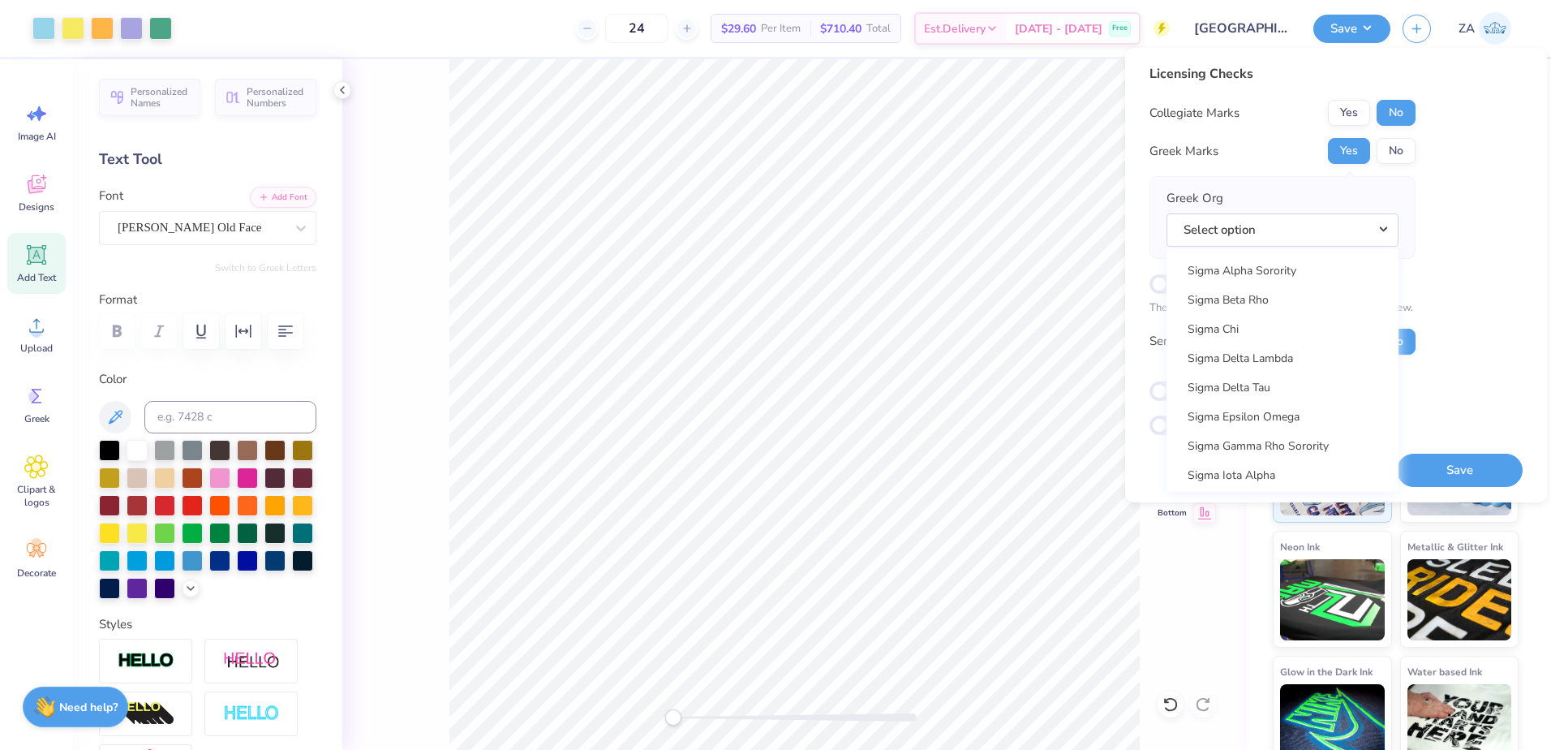
scroll to position [10477, 0]
click at [1242, 419] on link "Sigma Kappa" at bounding box center [1282, 423] width 219 height 27
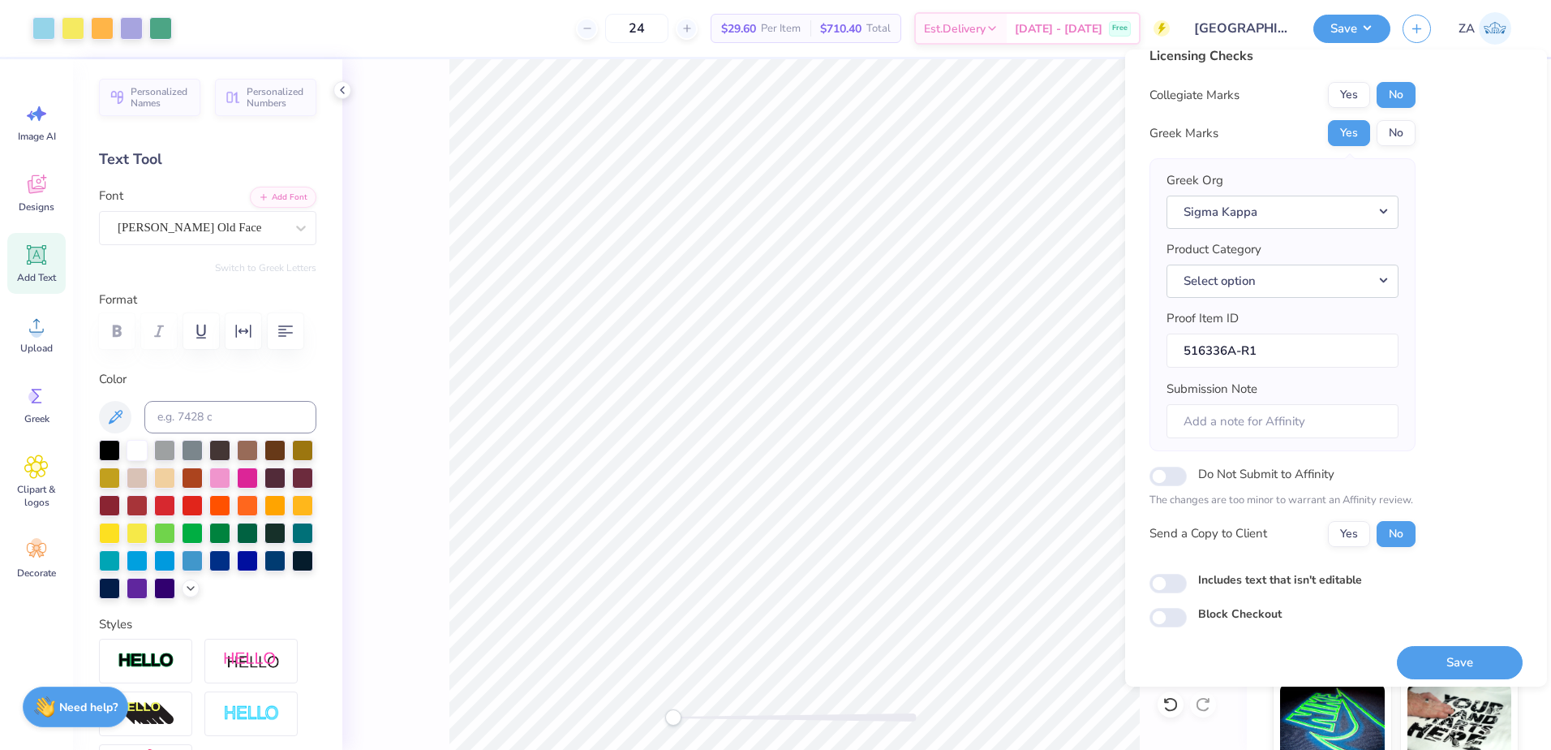
scroll to position [28, 0]
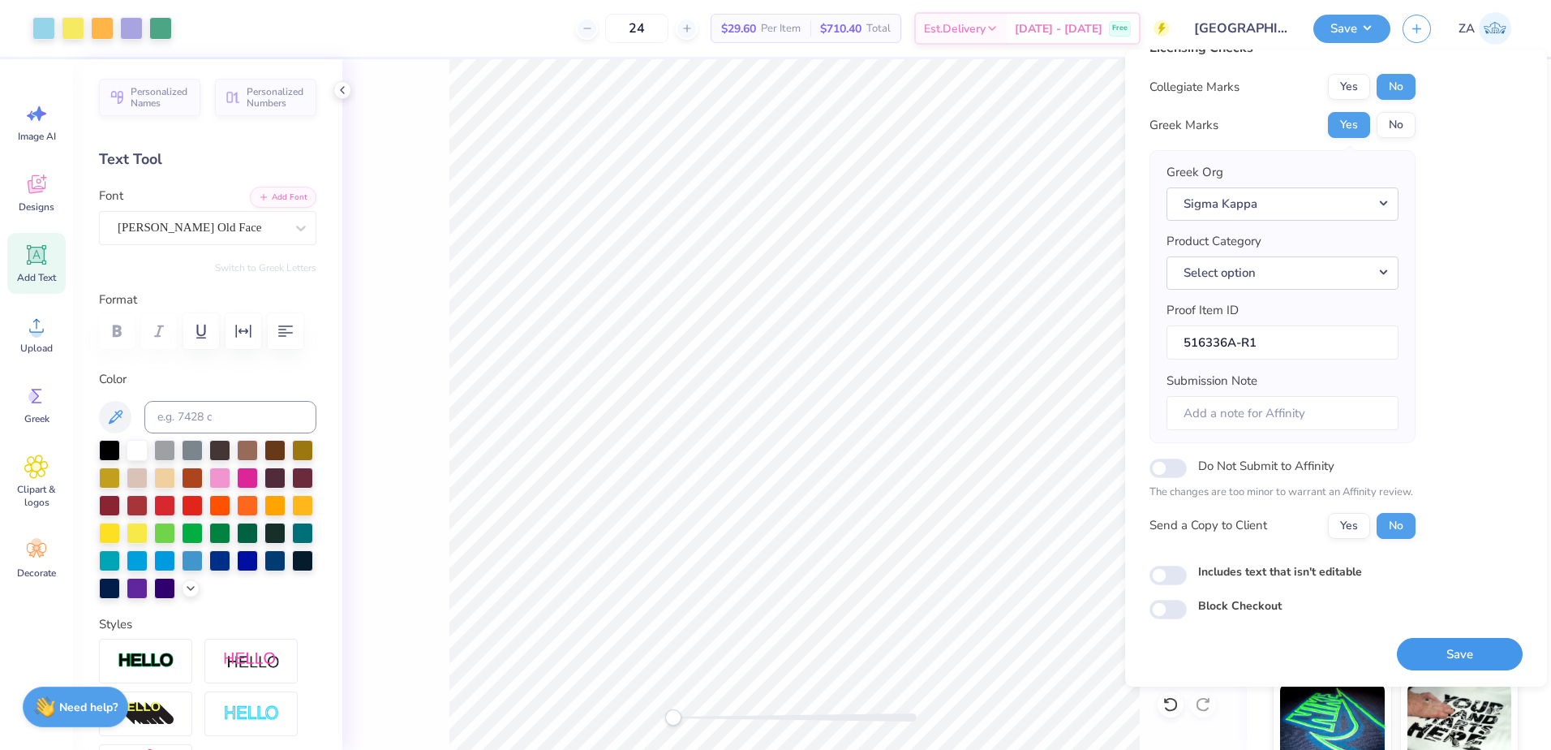
click at [1451, 651] on button "Save" at bounding box center [1460, 654] width 126 height 33
